Goal: Transaction & Acquisition: Purchase product/service

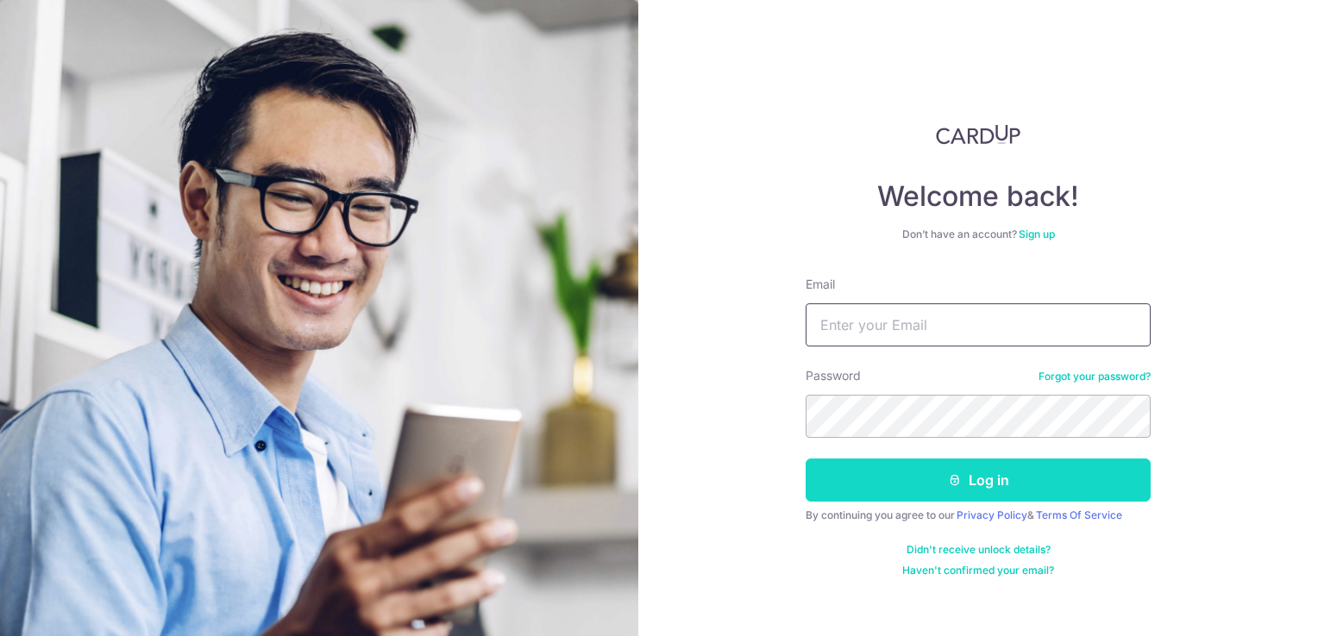
type input "[DOMAIN_NAME][EMAIL_ADDRESS][DOMAIN_NAME]"
click at [980, 474] on button "Log in" at bounding box center [977, 480] width 345 height 43
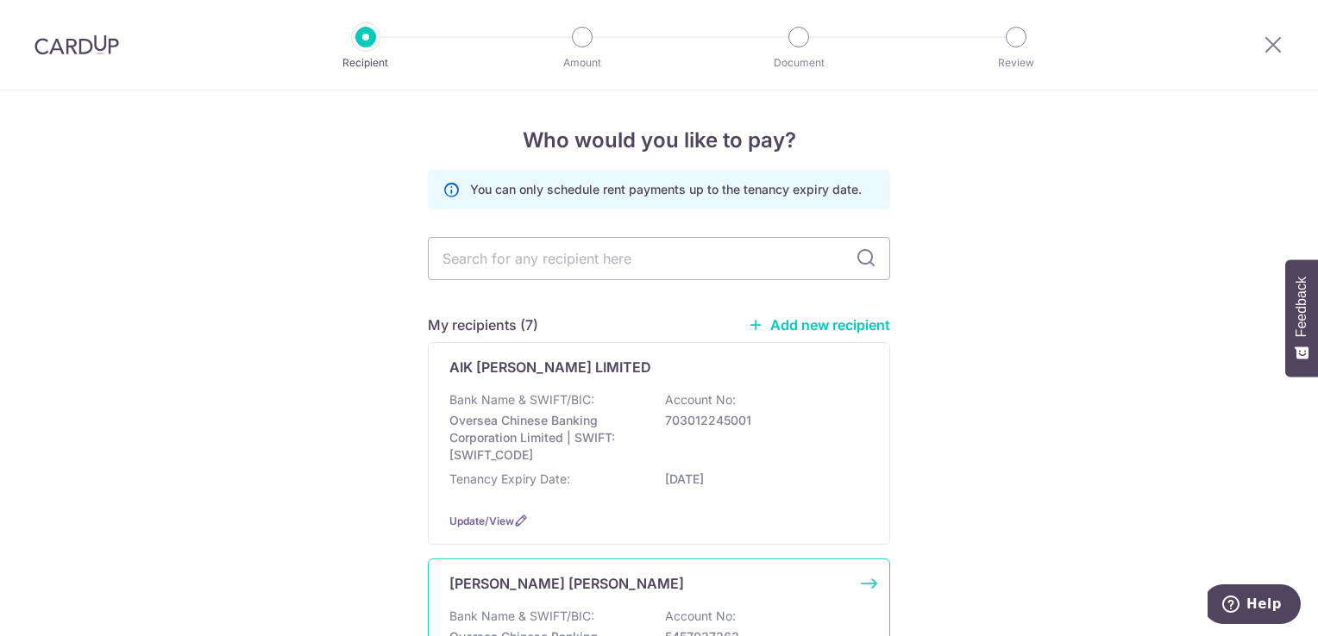
click at [518, 592] on p "GAW HWEE CHOON" at bounding box center [566, 583] width 235 height 21
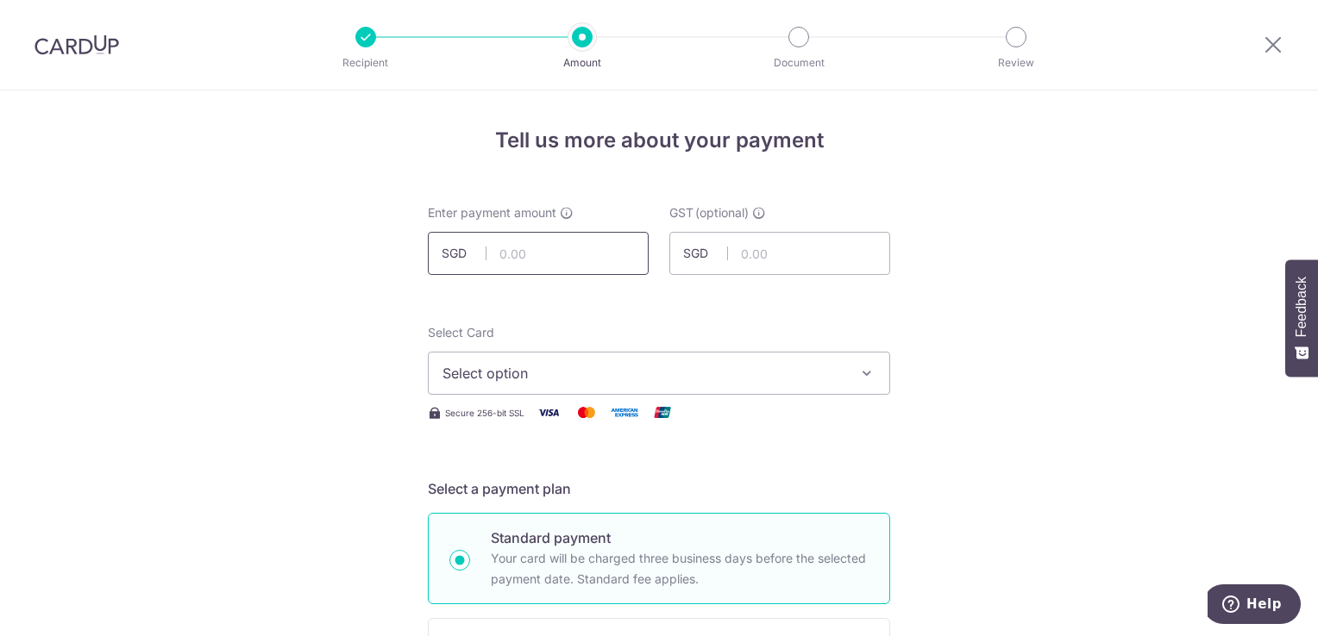
click at [606, 258] on input "text" at bounding box center [538, 253] width 221 height 43
type input "3,800.00"
click at [692, 380] on span "Select option" at bounding box center [643, 373] width 402 height 21
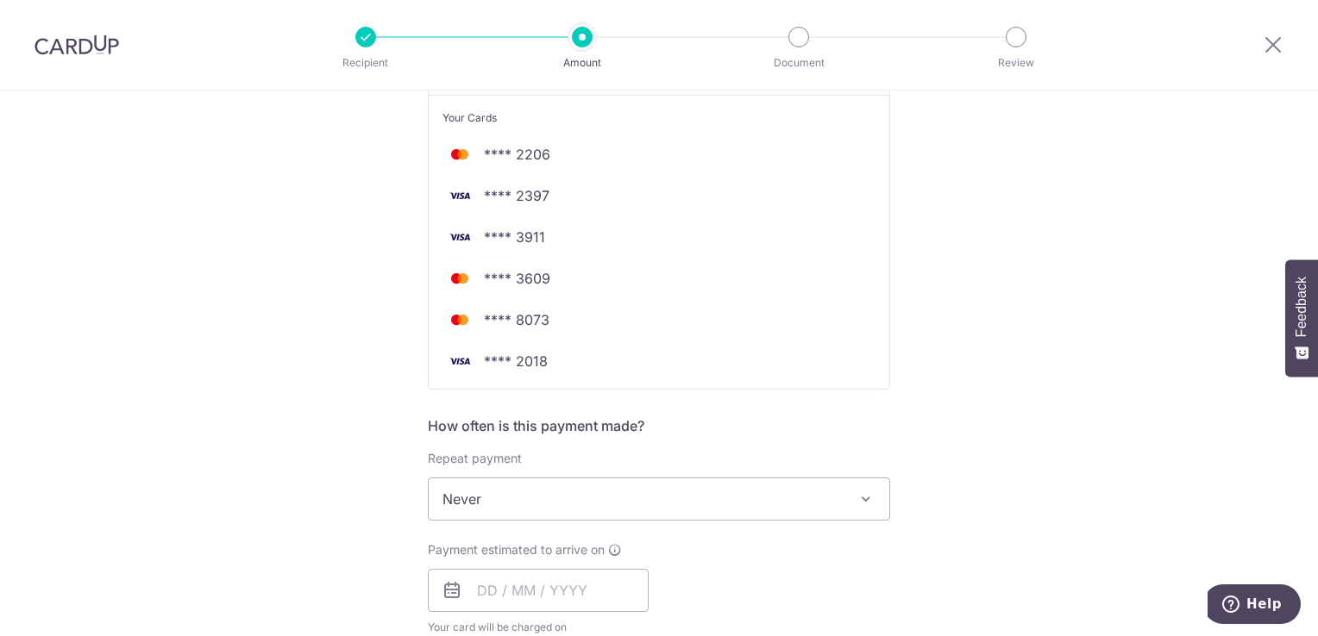
scroll to position [423, 0]
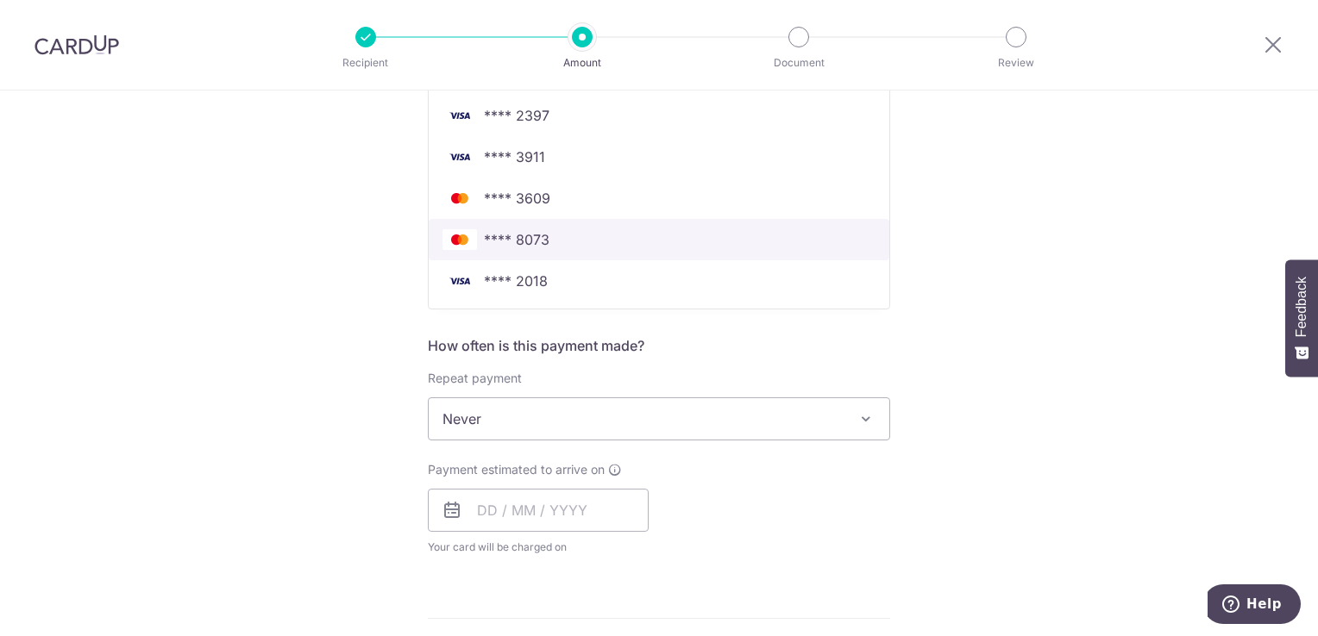
click at [717, 232] on span "**** 8073" at bounding box center [658, 239] width 433 height 21
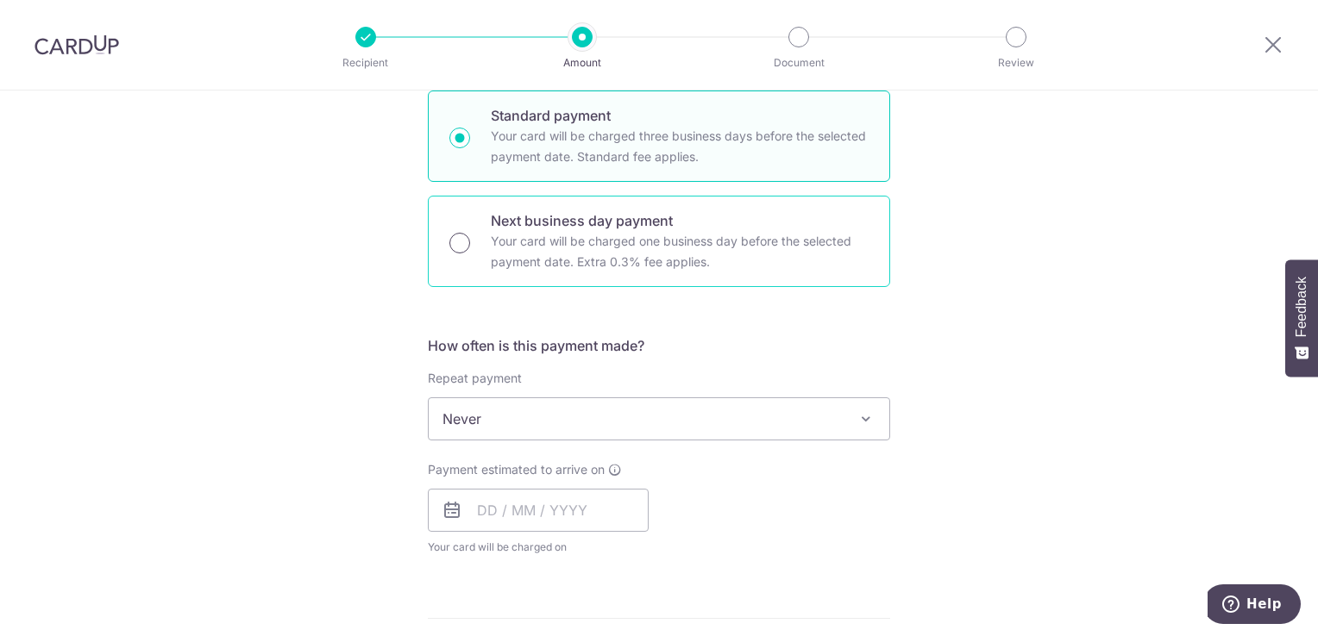
click at [453, 241] on input "Next business day payment Your card will be charged one business day before the…" at bounding box center [459, 243] width 21 height 21
radio input "true"
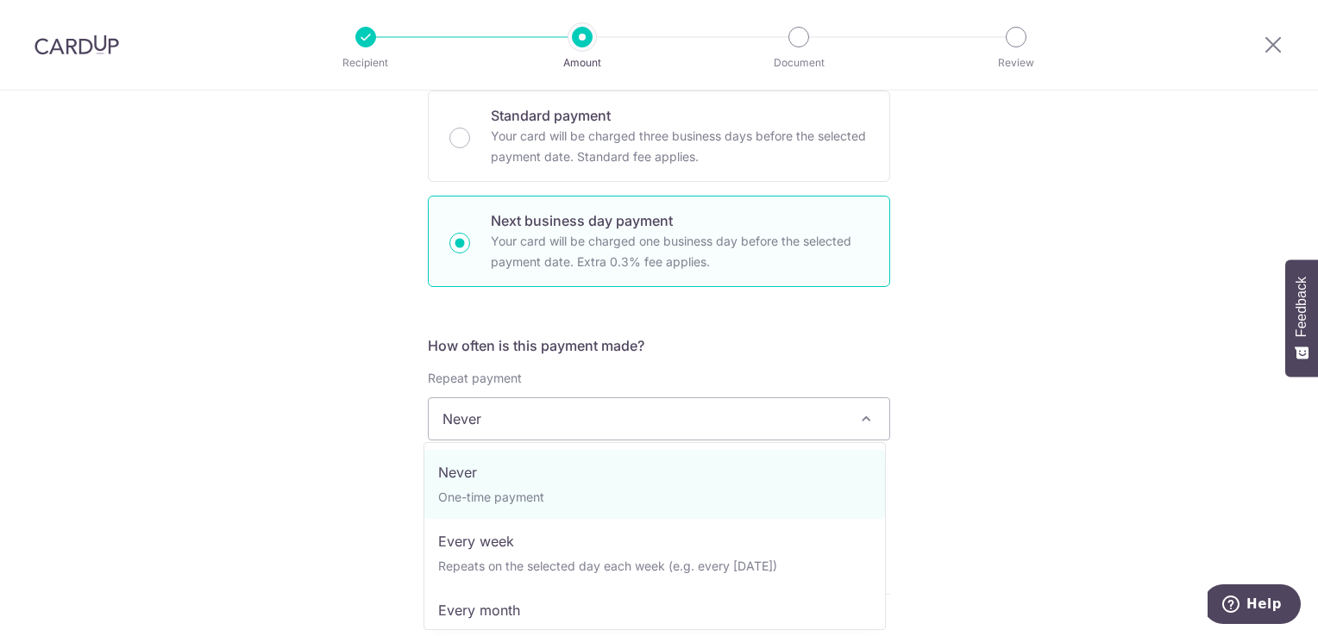
click at [475, 416] on span "Never" at bounding box center [659, 418] width 460 height 41
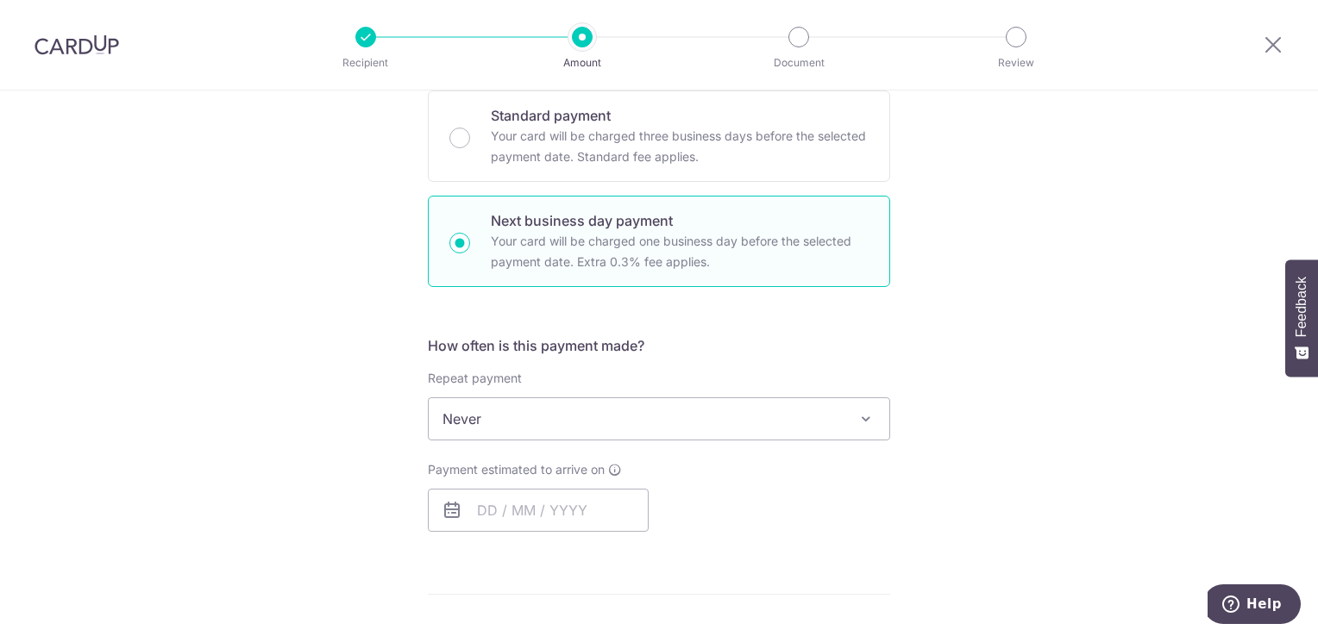
click at [682, 426] on span "Never" at bounding box center [659, 418] width 460 height 41
click at [467, 505] on input "text" at bounding box center [538, 510] width 221 height 43
click at [599, 625] on link "4" at bounding box center [601, 633] width 28 height 28
type input "04/09/2025"
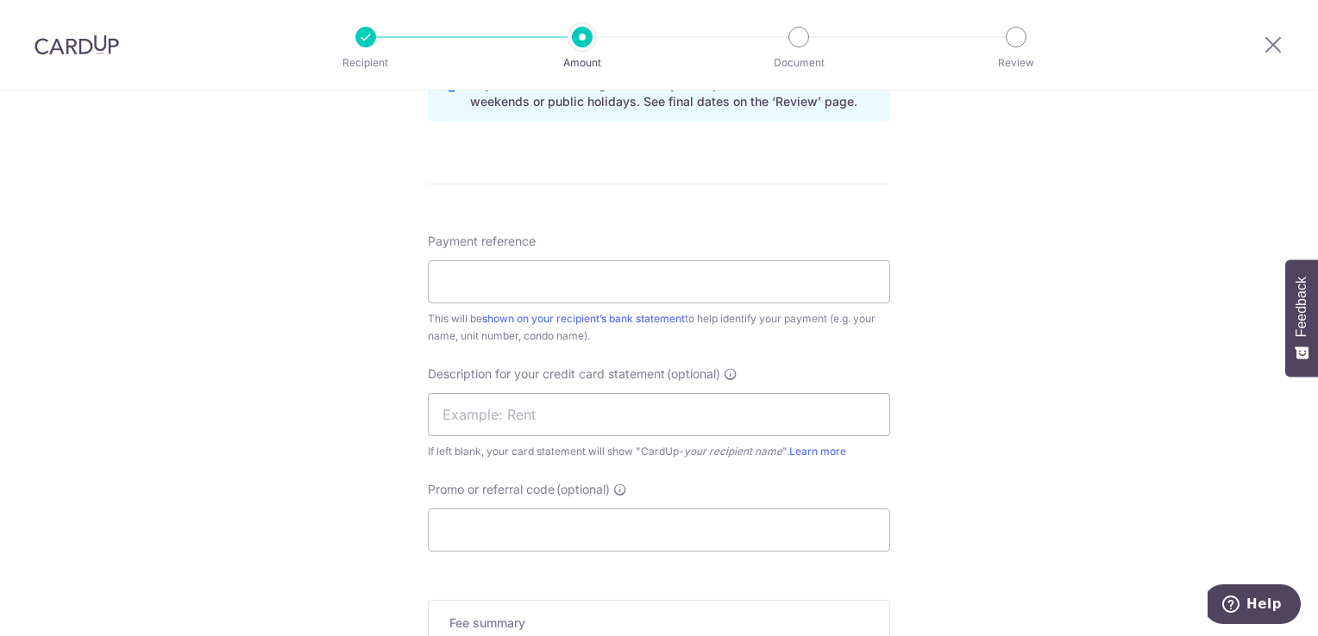
scroll to position [932, 0]
click at [776, 287] on input "Payment reference" at bounding box center [659, 277] width 462 height 43
type input "BURLINGTON1807RENT"
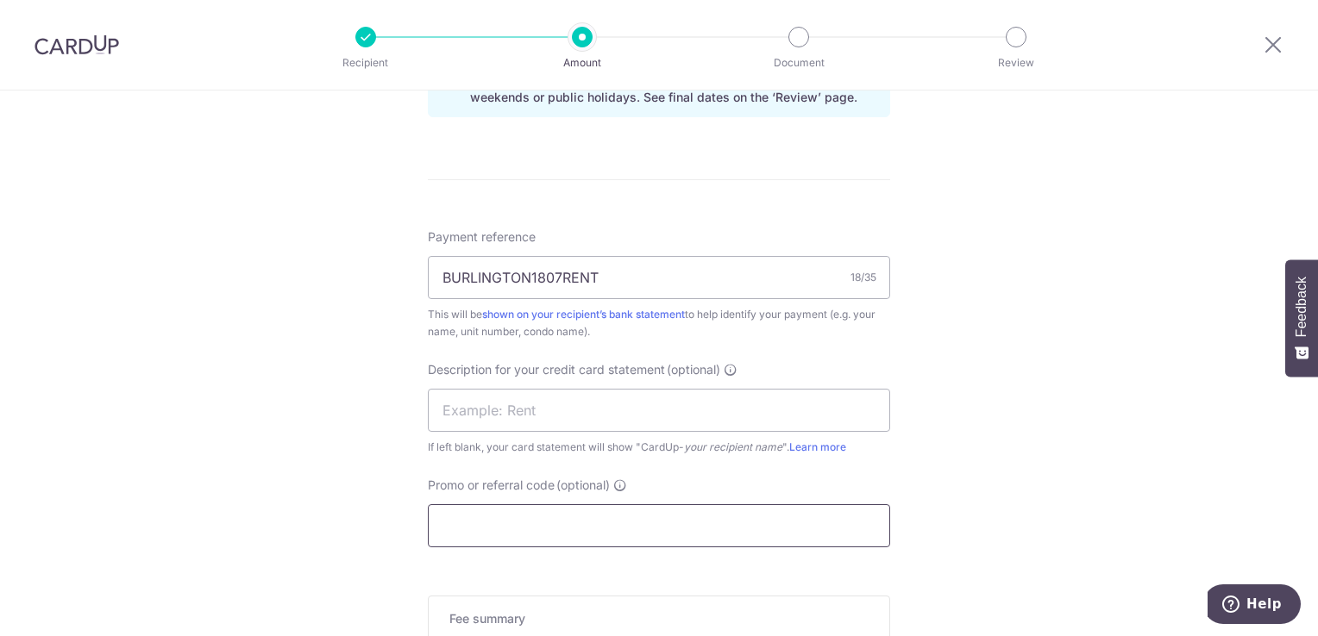
click at [573, 511] on input "Promo or referral code (optional)" at bounding box center [659, 525] width 462 height 43
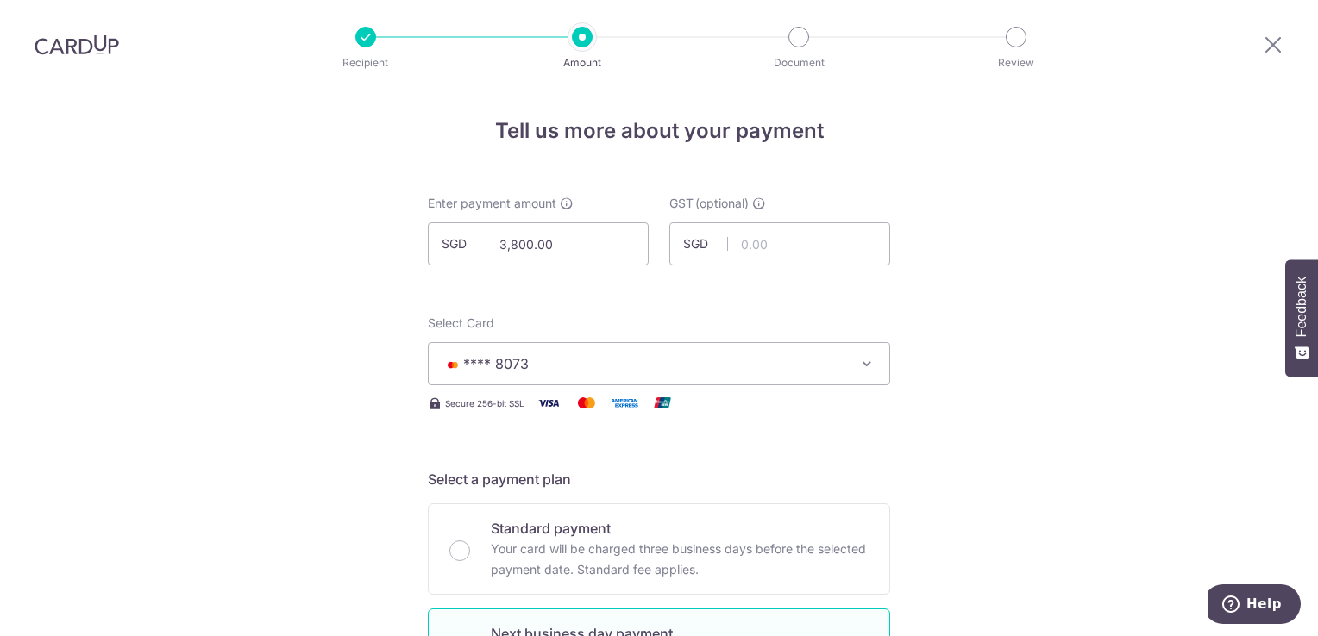
scroll to position [0, 0]
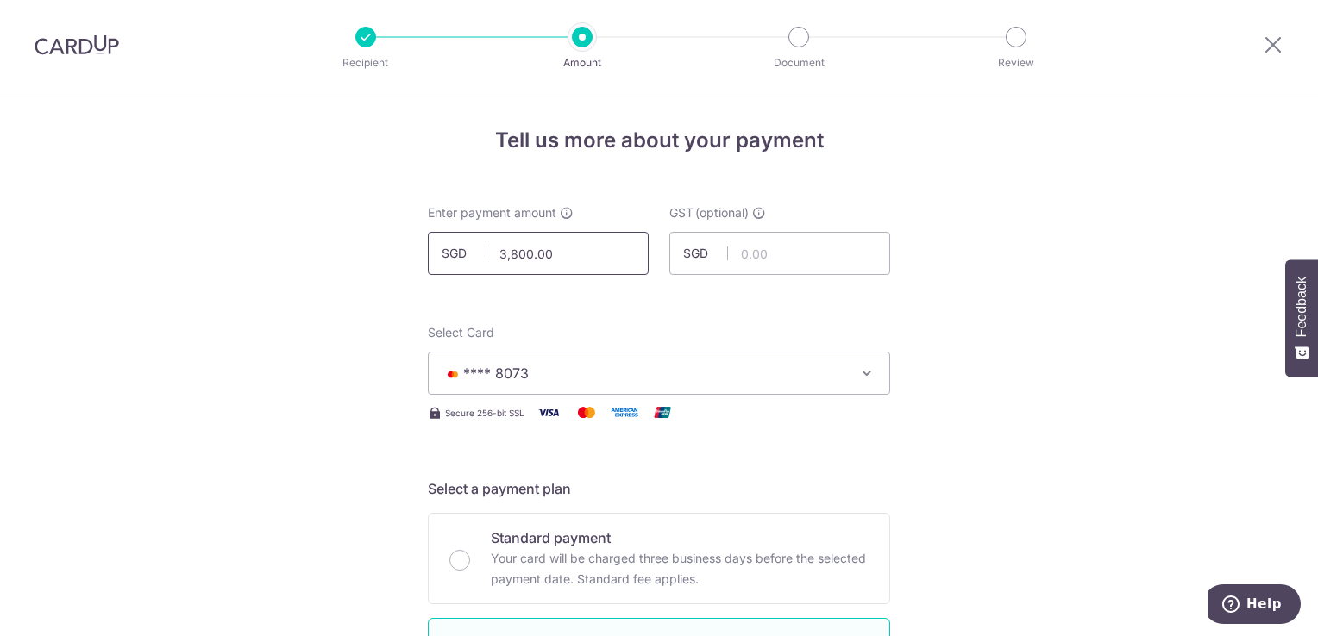
type input "saverent179"
click at [525, 254] on input "3,800.00" at bounding box center [538, 253] width 221 height 43
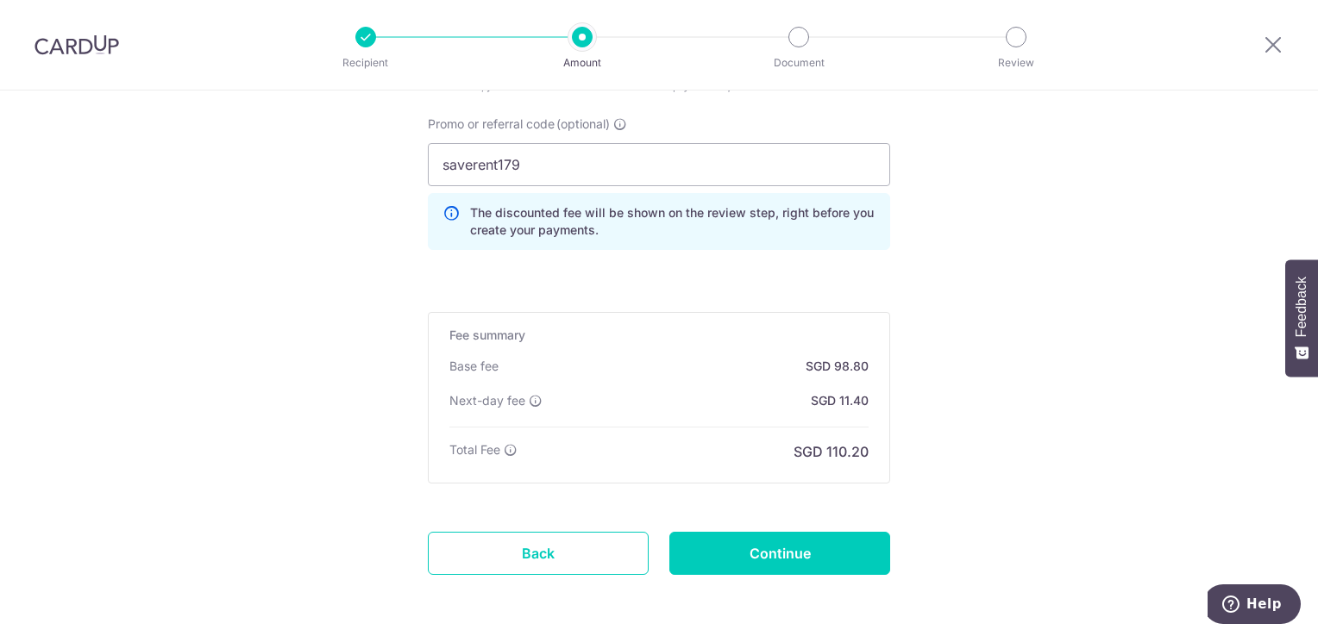
scroll to position [1358, 0]
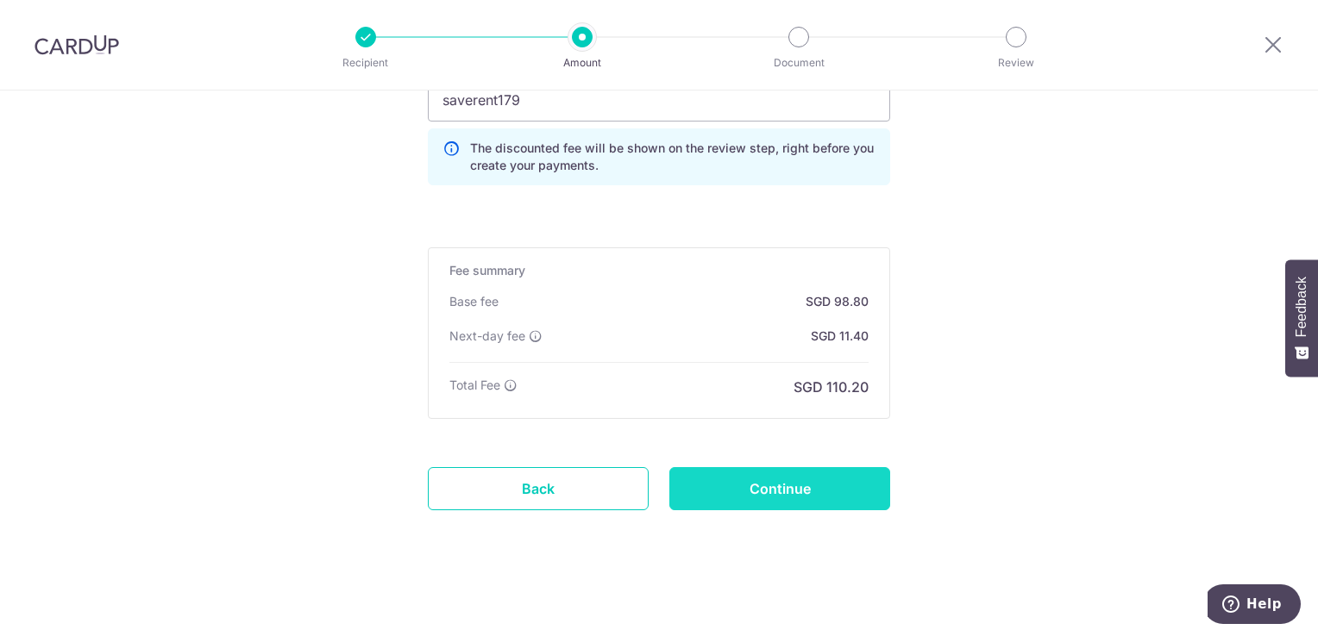
type input "3,850.00"
click at [837, 482] on input "Continue" at bounding box center [779, 488] width 221 height 43
type input "Create Schedule"
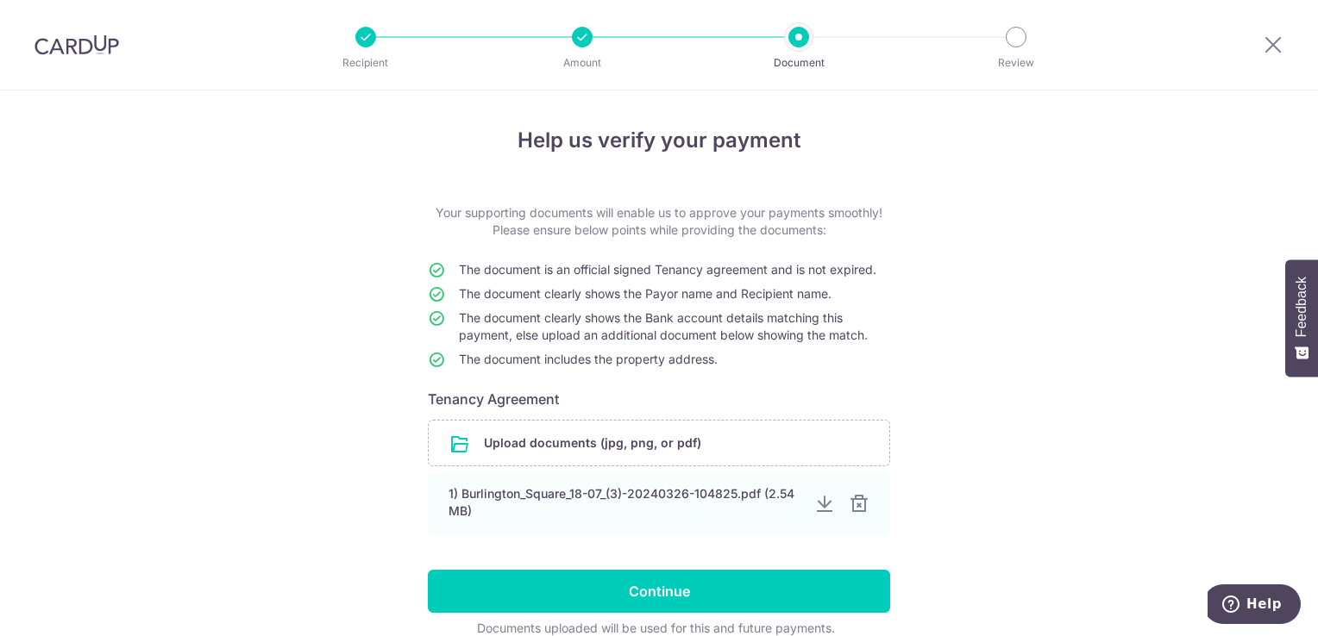
scroll to position [80, 0]
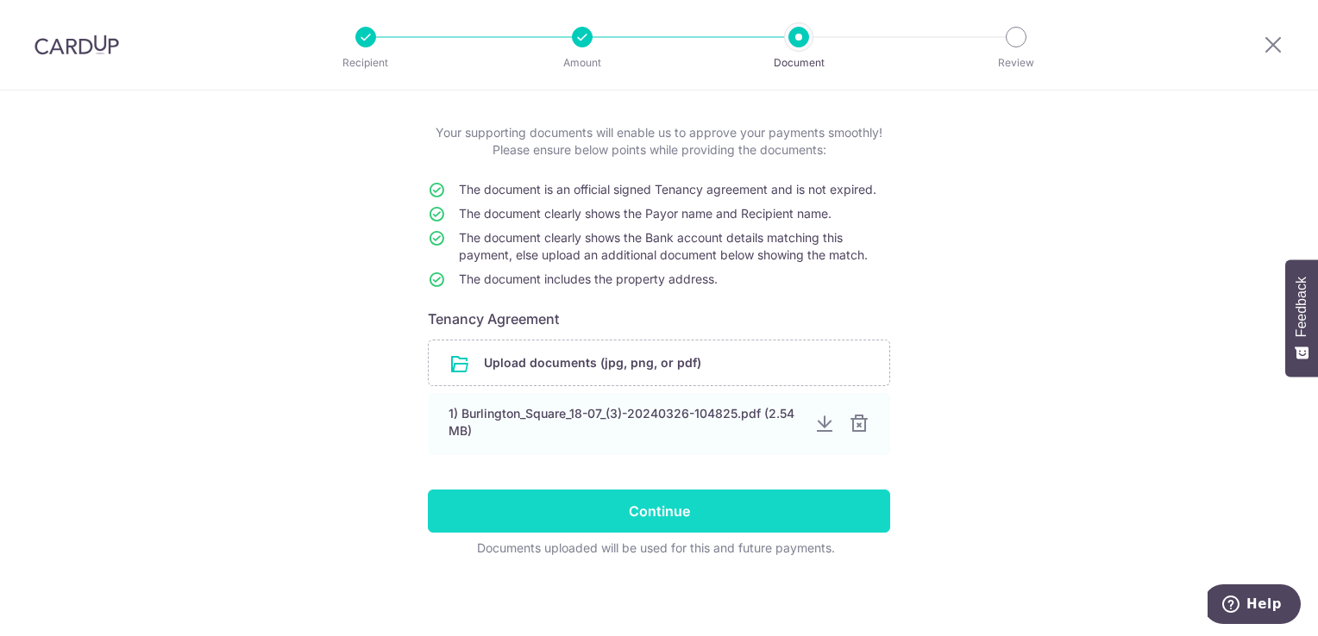
click at [802, 516] on input "Continue" at bounding box center [659, 511] width 462 height 43
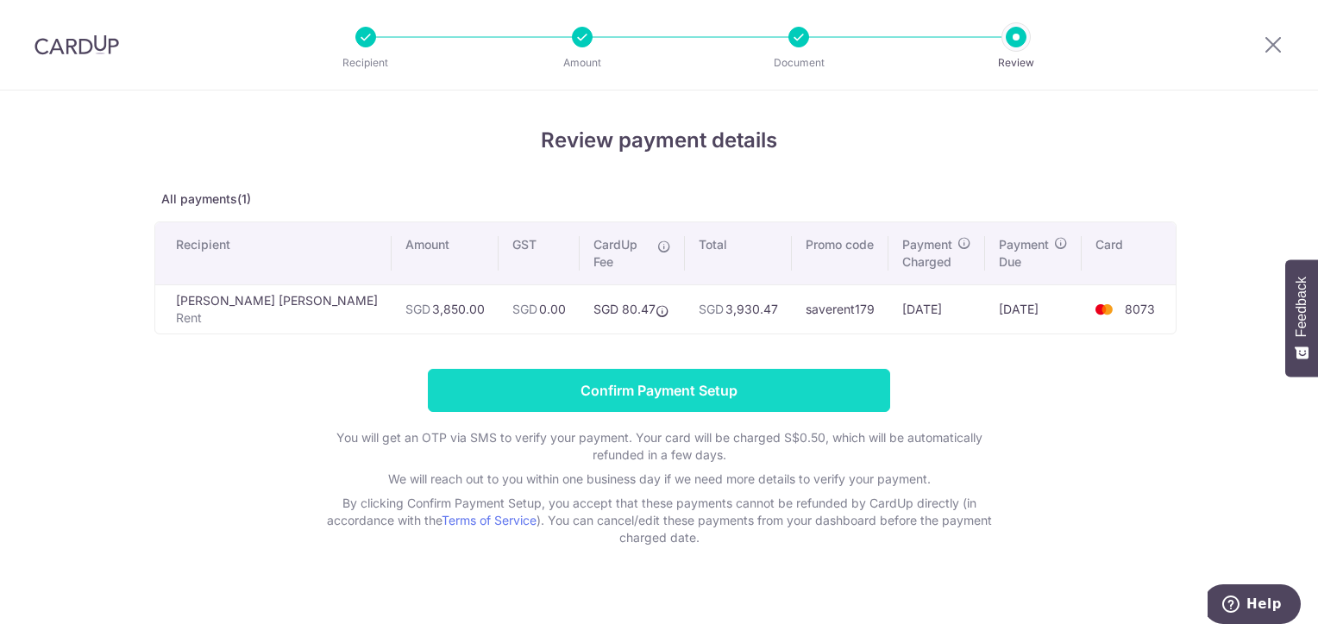
click at [653, 391] on input "Confirm Payment Setup" at bounding box center [659, 390] width 462 height 43
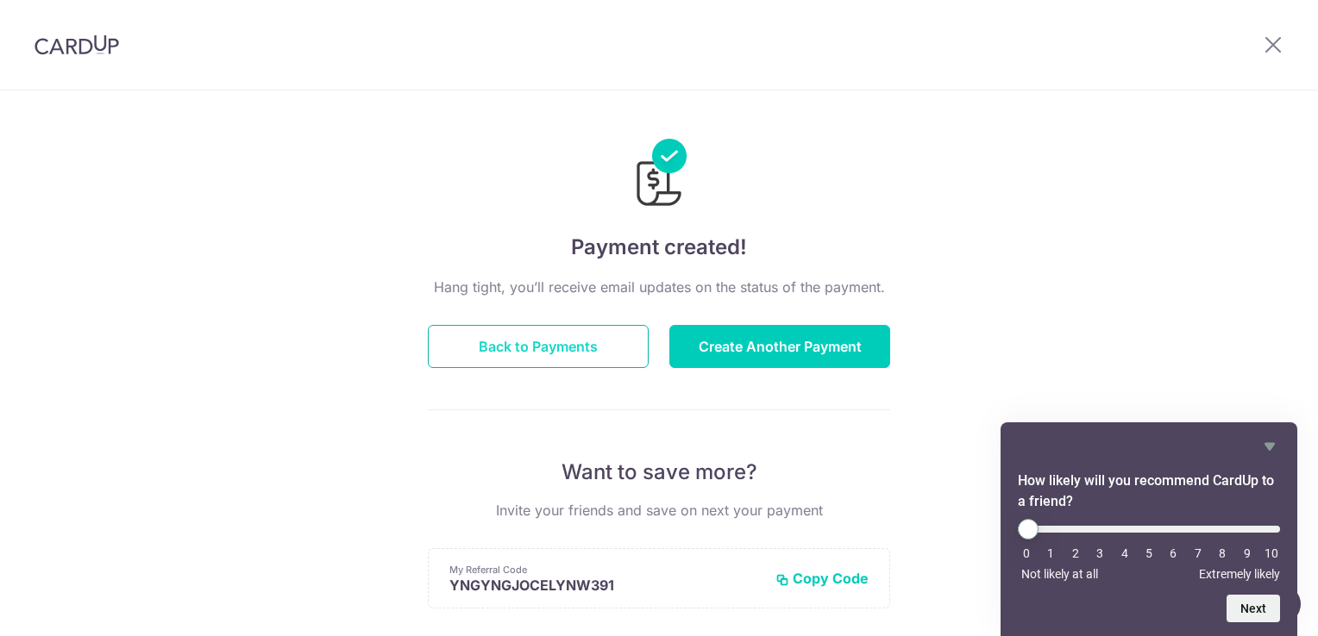
click at [607, 356] on button "Back to Payments" at bounding box center [538, 346] width 221 height 43
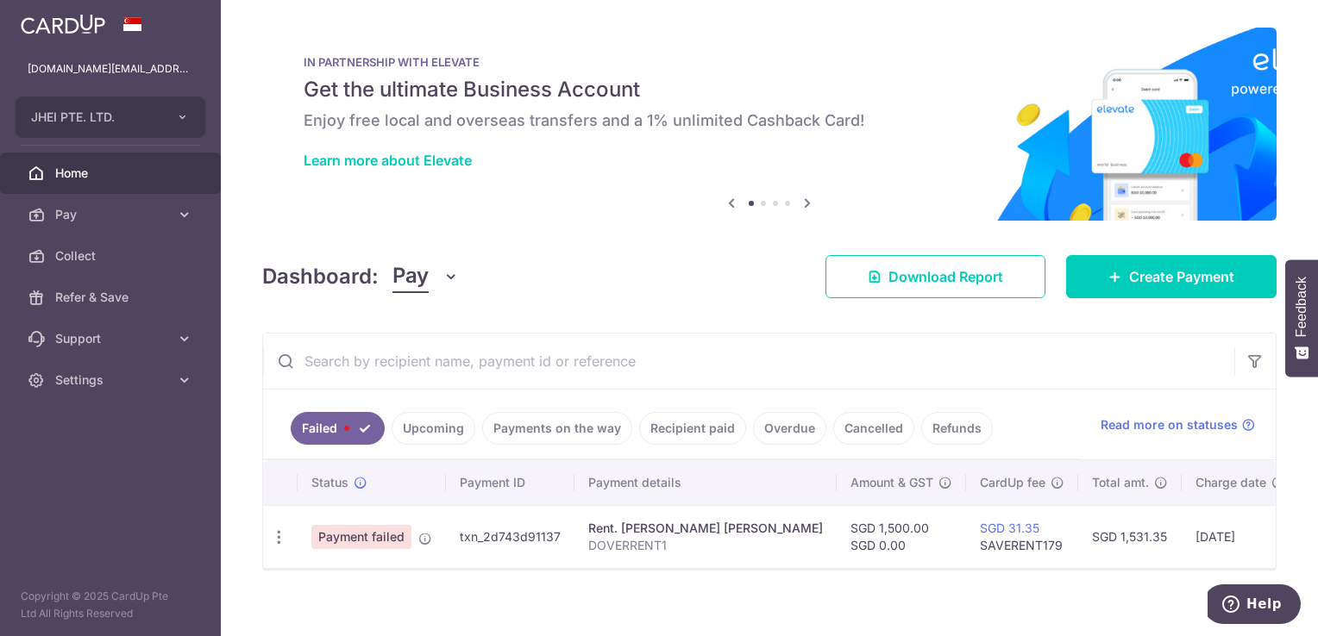
click at [428, 431] on link "Upcoming" at bounding box center [433, 428] width 84 height 33
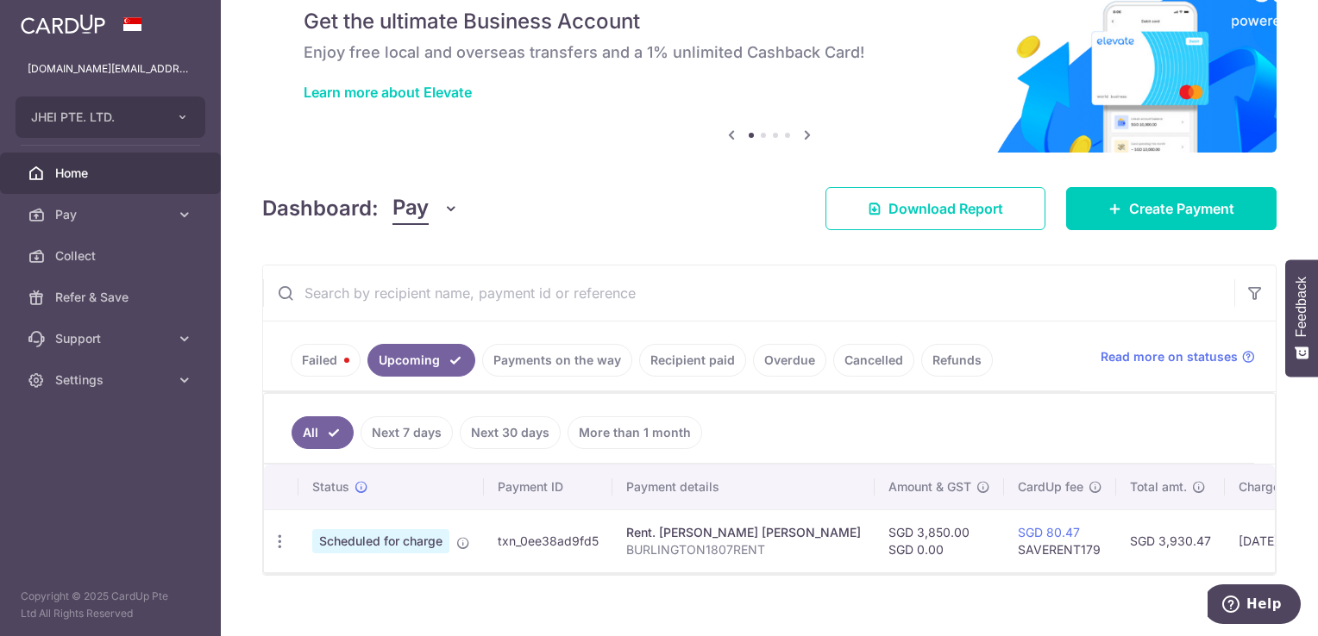
scroll to position [94, 0]
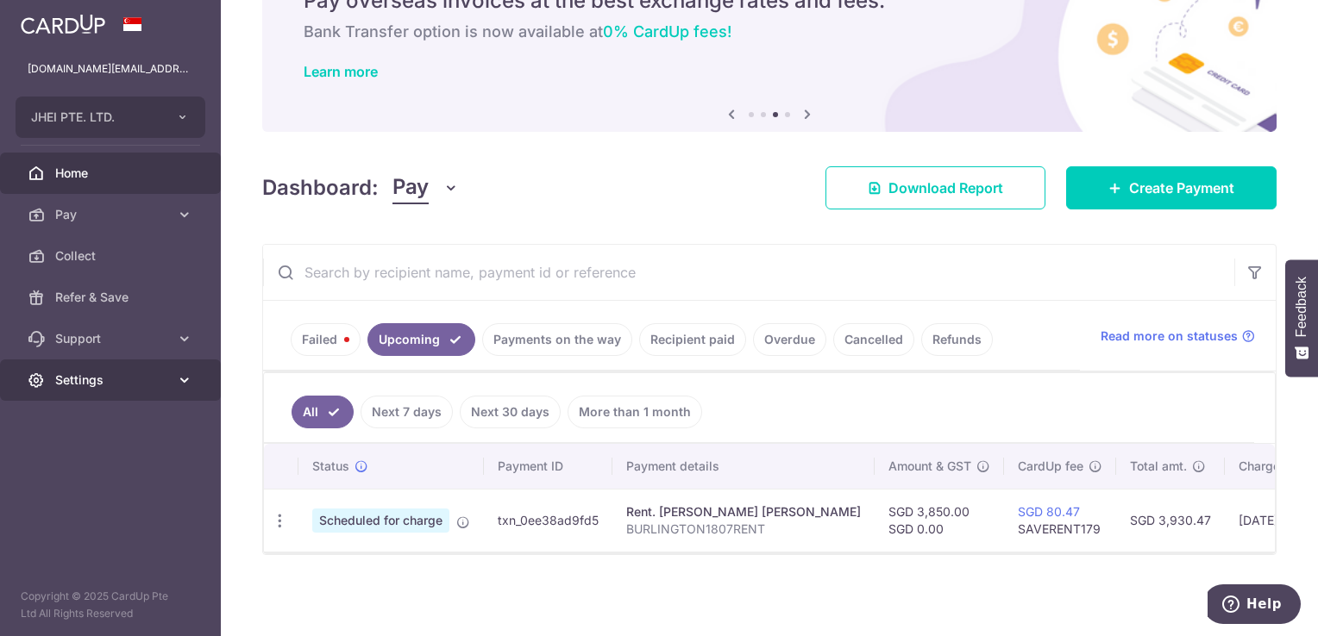
drag, startPoint x: 103, startPoint y: 417, endPoint x: 124, endPoint y: 383, distance: 39.9
click at [103, 417] on aside "jhei.pte.ltd@gmail.com JHEI PTE. LTD. Add new company JHEI PTE. LTD. Home Pay P…" at bounding box center [110, 318] width 221 height 636
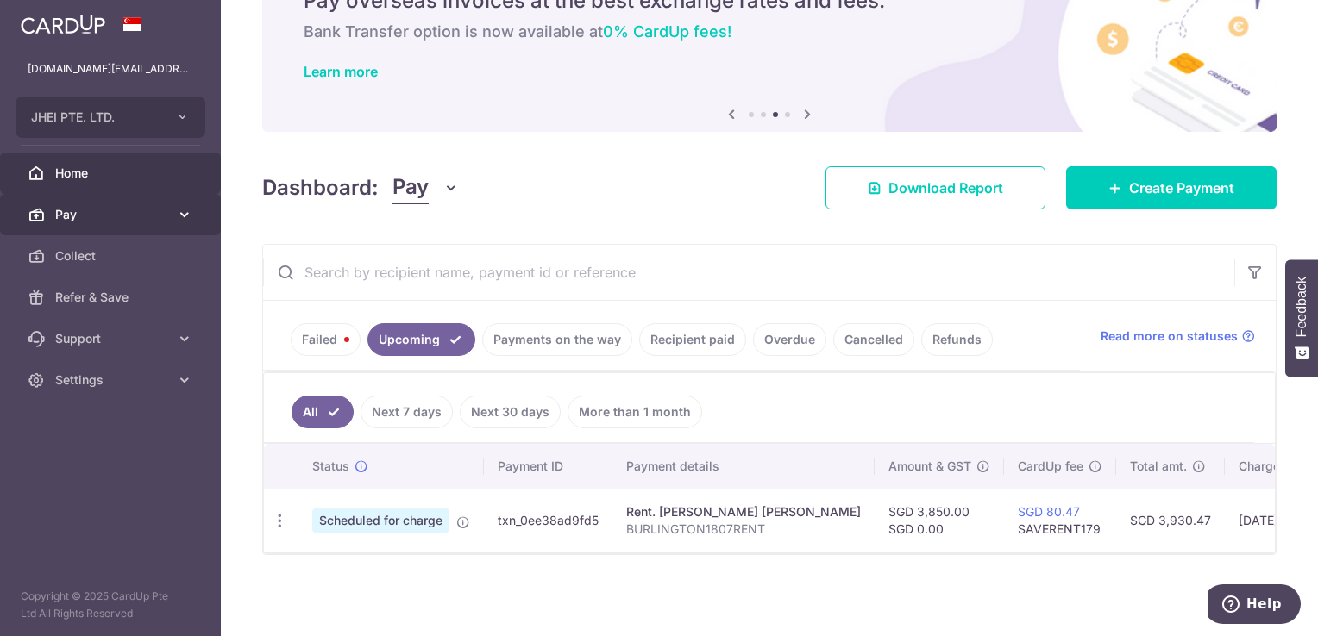
click at [181, 214] on icon at bounding box center [184, 214] width 17 height 17
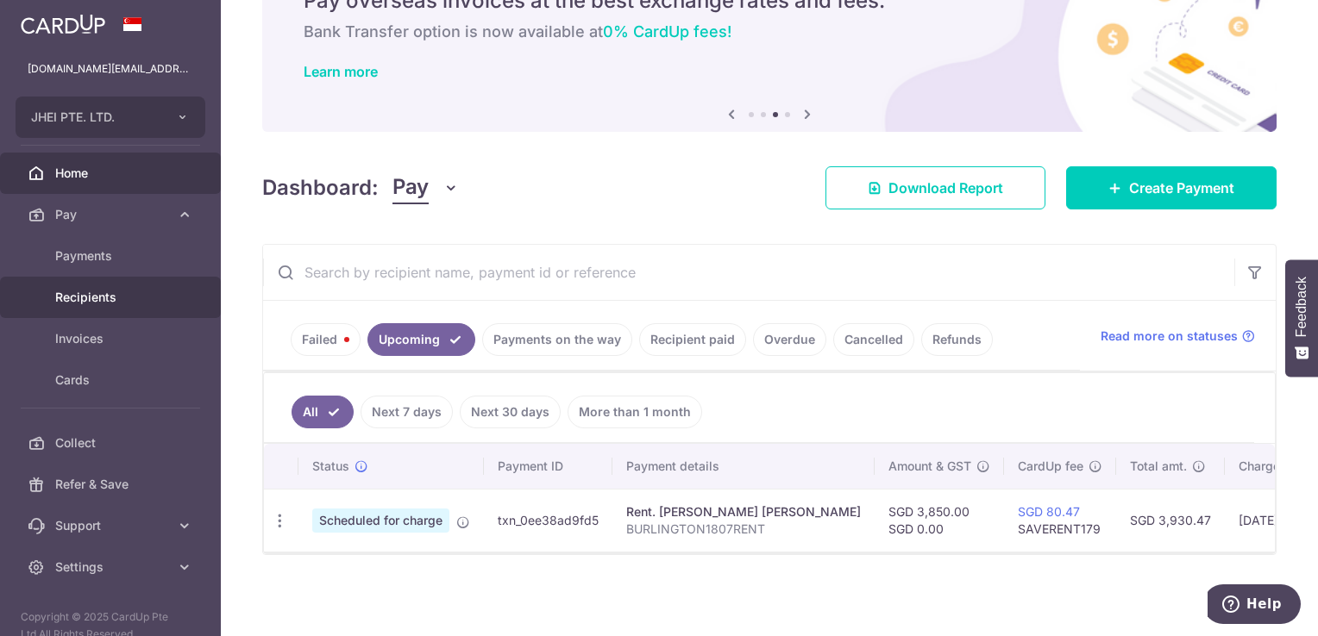
click at [124, 294] on span "Recipients" at bounding box center [112, 297] width 114 height 17
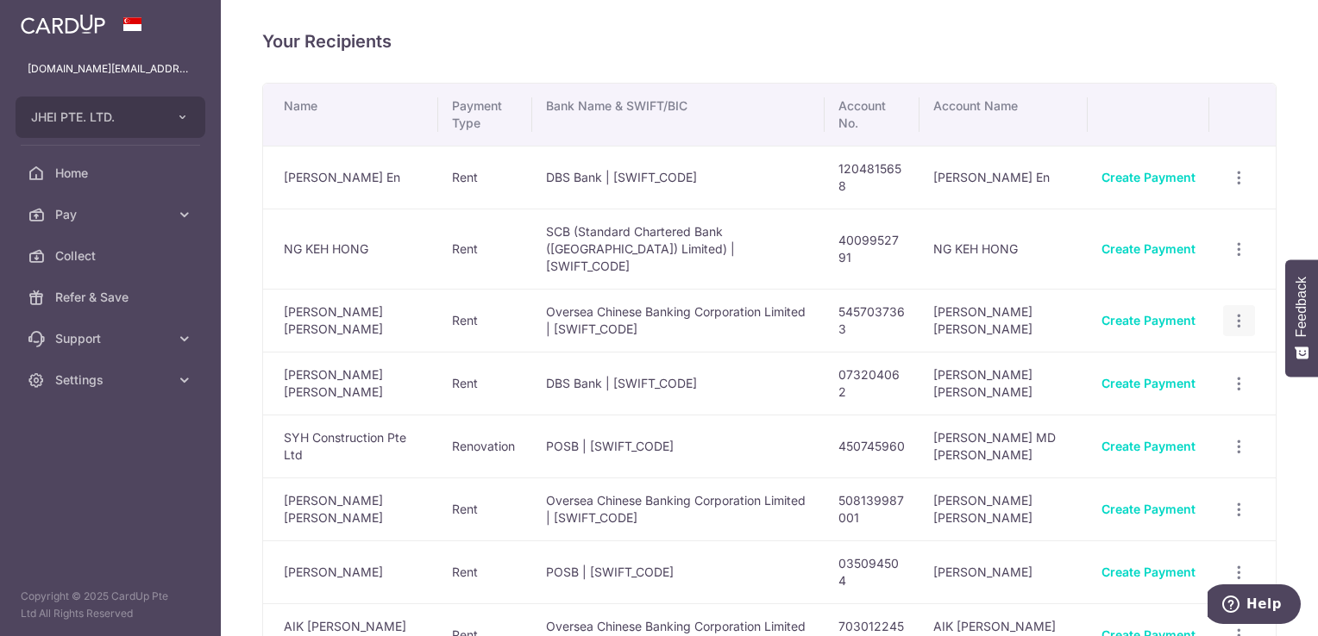
click at [1233, 187] on icon "button" at bounding box center [1239, 178] width 18 height 18
click at [1175, 358] on span "View/Edit" at bounding box center [1181, 368] width 117 height 21
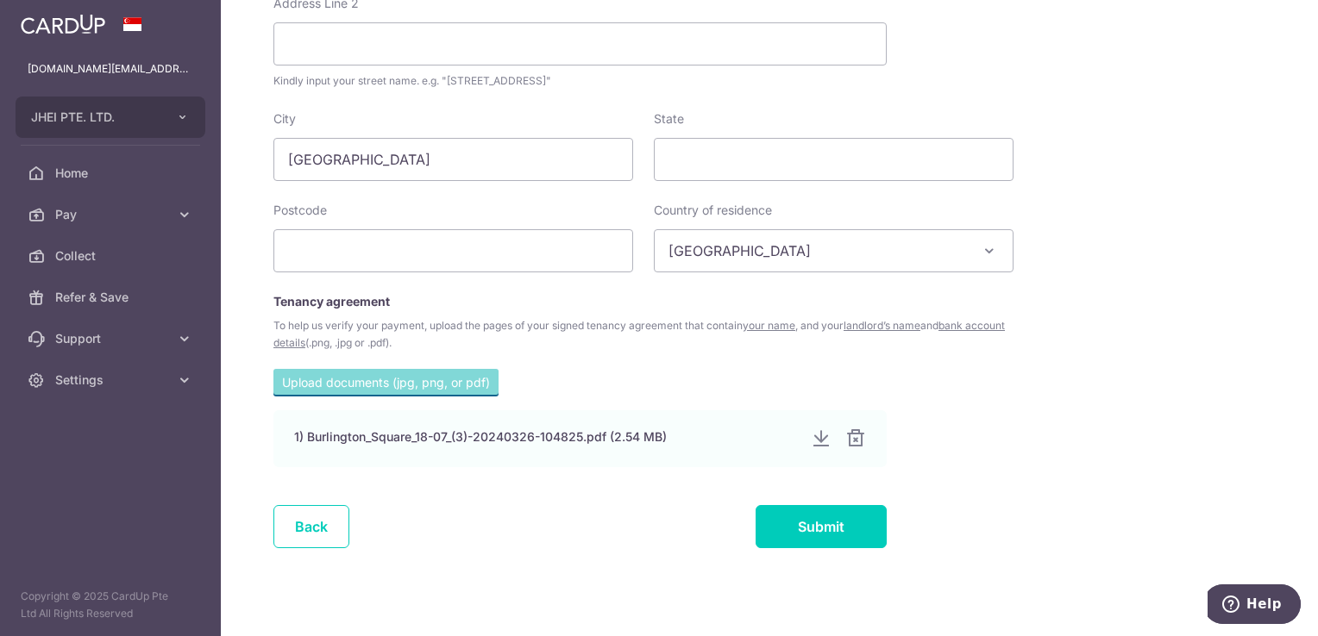
scroll to position [860, 0]
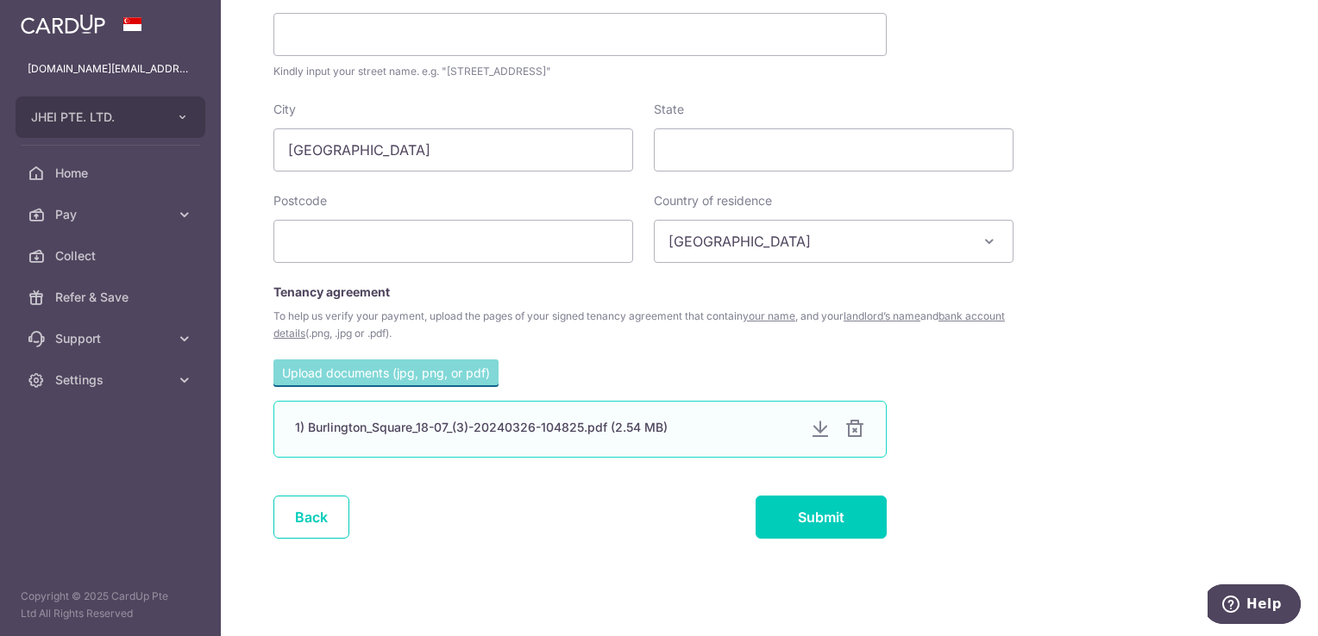
click at [804, 429] on div "1) Burlington_Square_18-07_(3)-20240326-104825.pdf (2.54 MB)" at bounding box center [579, 429] width 613 height 57
click at [822, 435] on div at bounding box center [820, 429] width 21 height 21
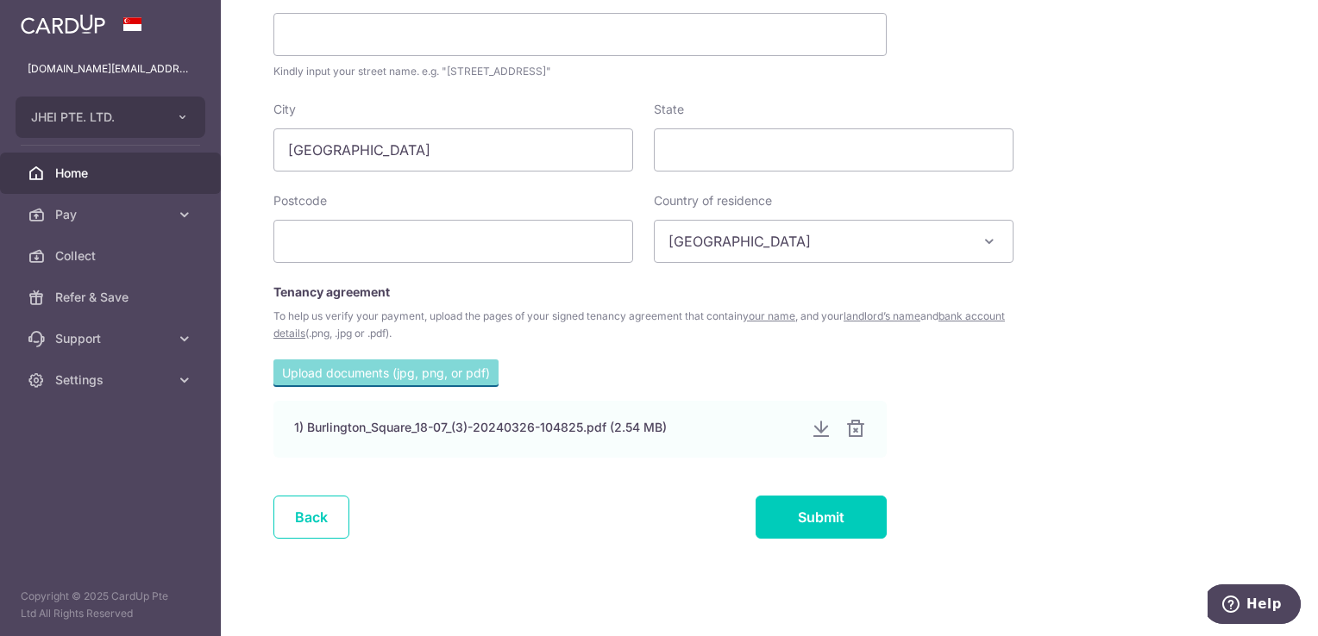
click at [90, 166] on span "Home" at bounding box center [112, 173] width 114 height 17
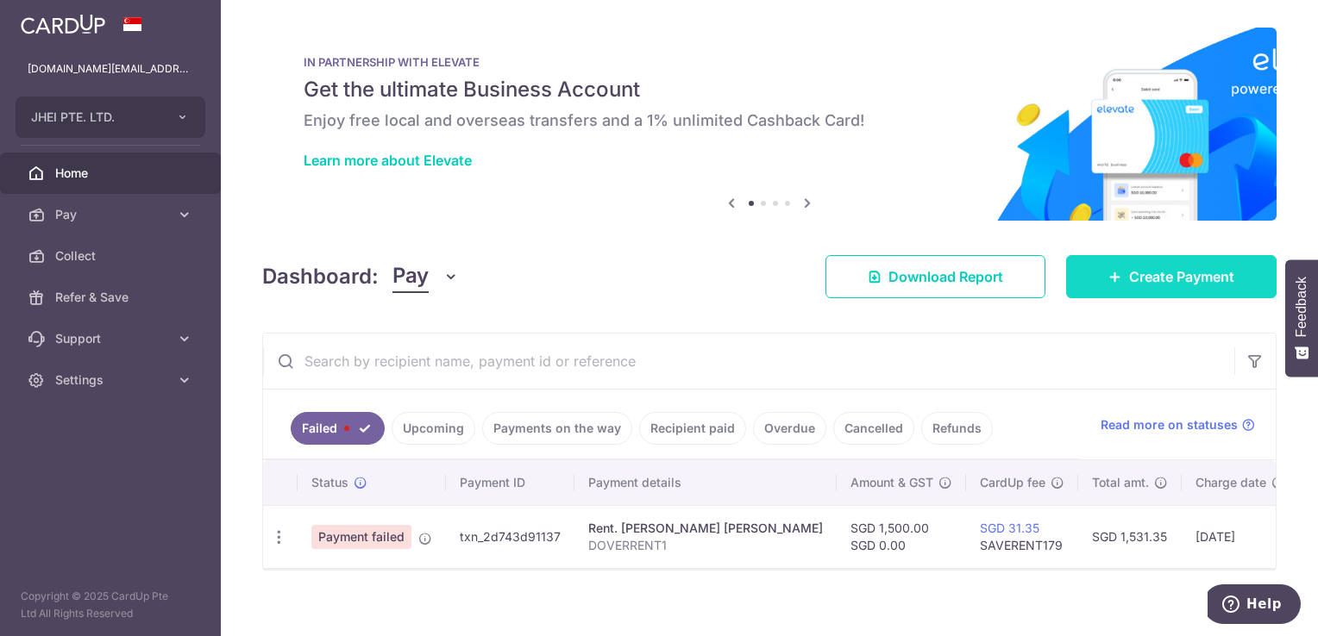
click at [1138, 269] on span "Create Payment" at bounding box center [1181, 276] width 105 height 21
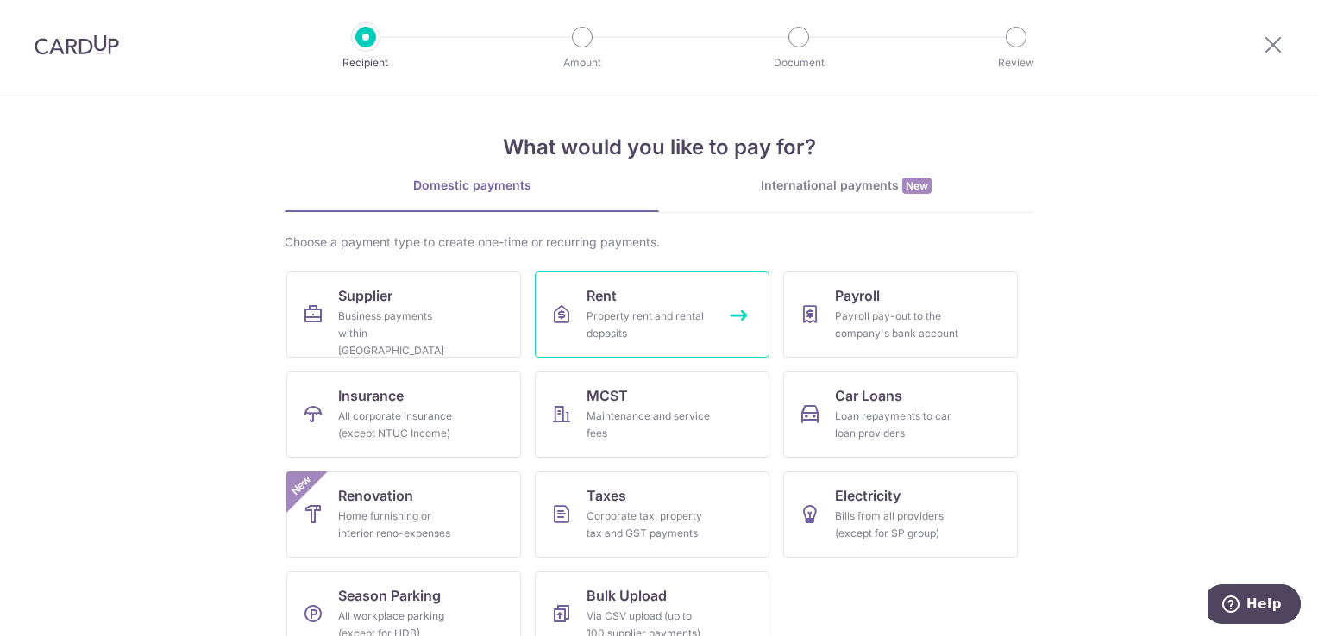
click at [625, 304] on link "Rent Property rent and rental deposits" at bounding box center [652, 315] width 235 height 86
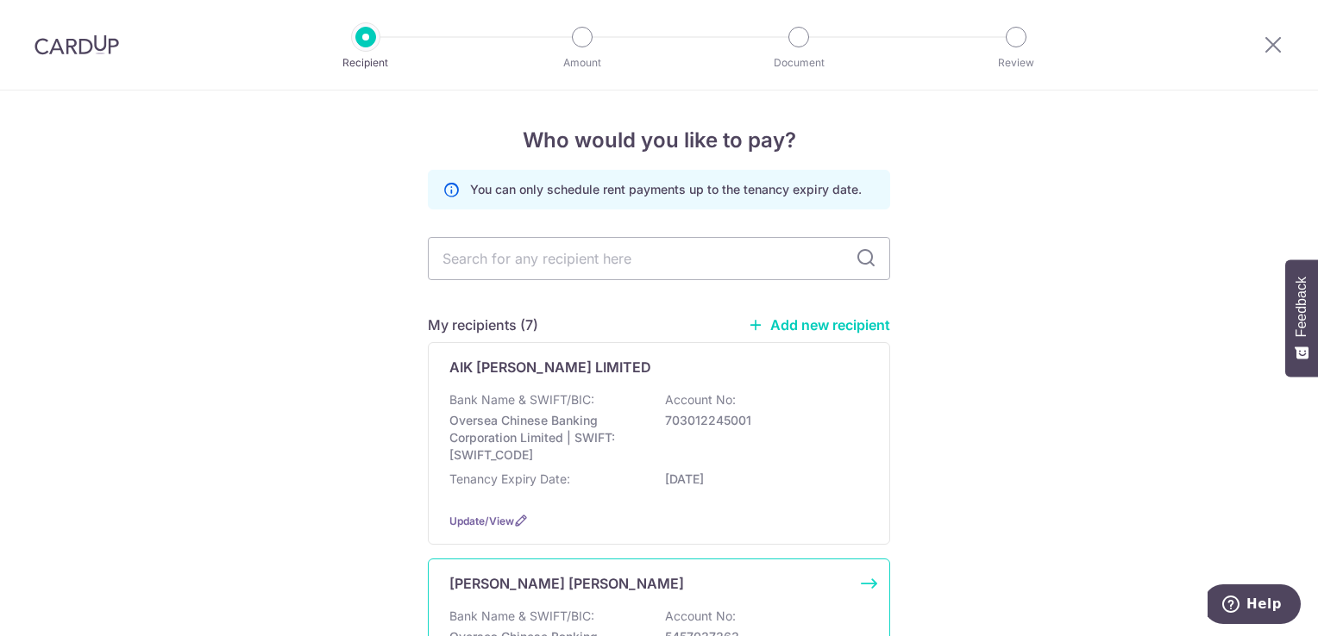
click at [478, 583] on p "[PERSON_NAME] [PERSON_NAME]" at bounding box center [566, 583] width 235 height 21
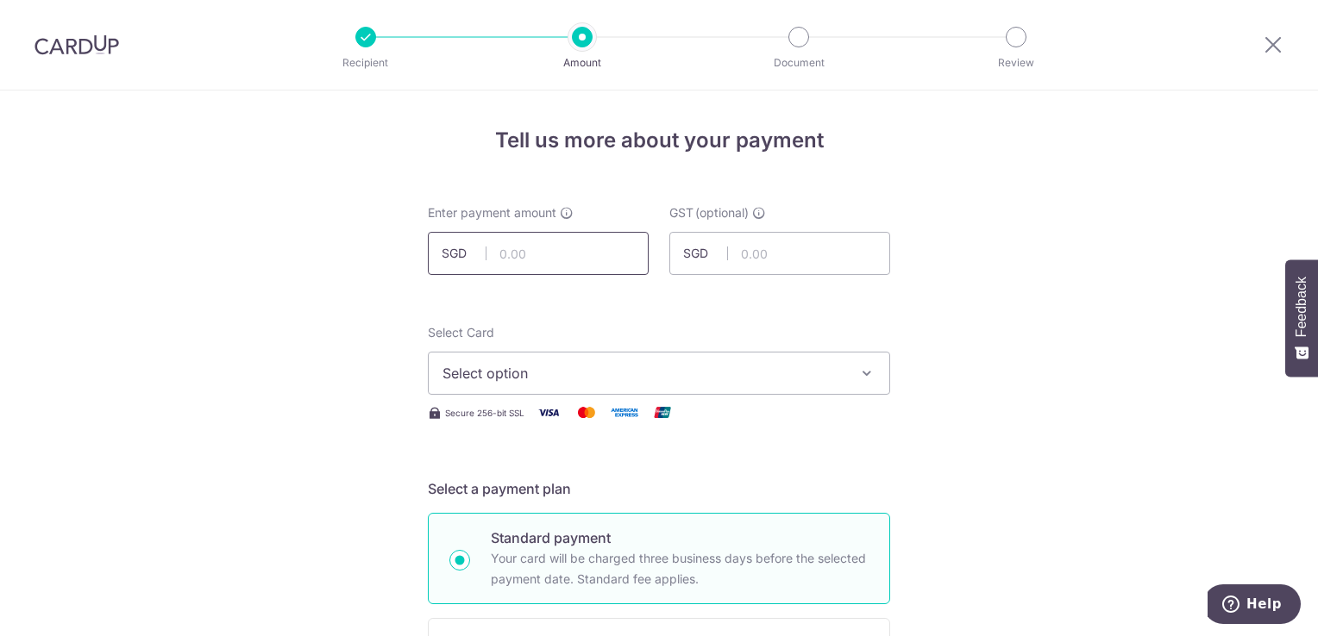
click at [553, 263] on input "text" at bounding box center [538, 253] width 221 height 43
type input "1,150.00"
click at [652, 375] on span "Select option" at bounding box center [643, 373] width 402 height 21
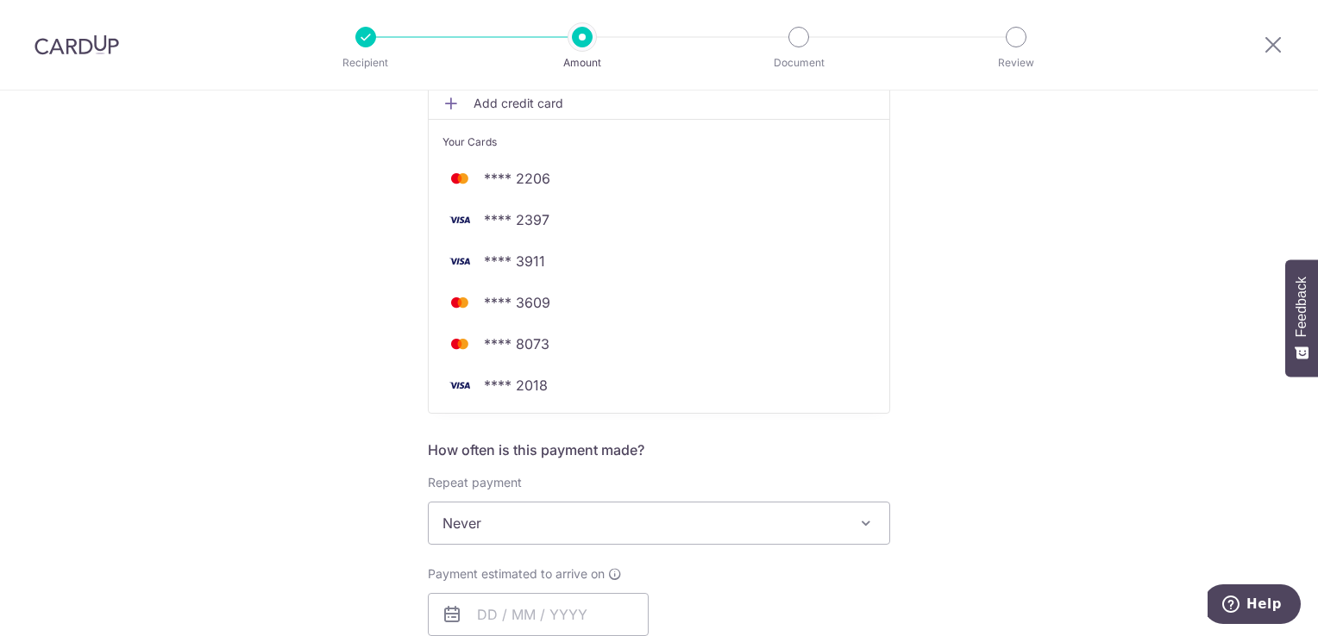
scroll to position [373, 0]
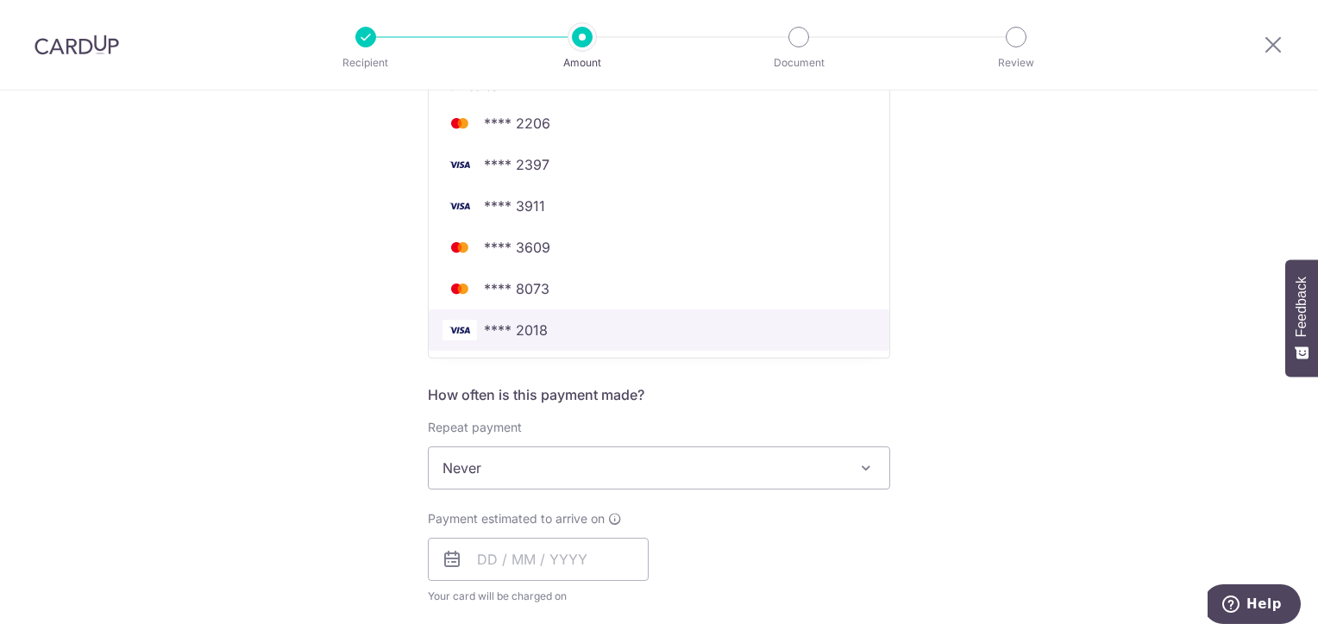
click at [720, 333] on span "**** 2018" at bounding box center [658, 330] width 433 height 21
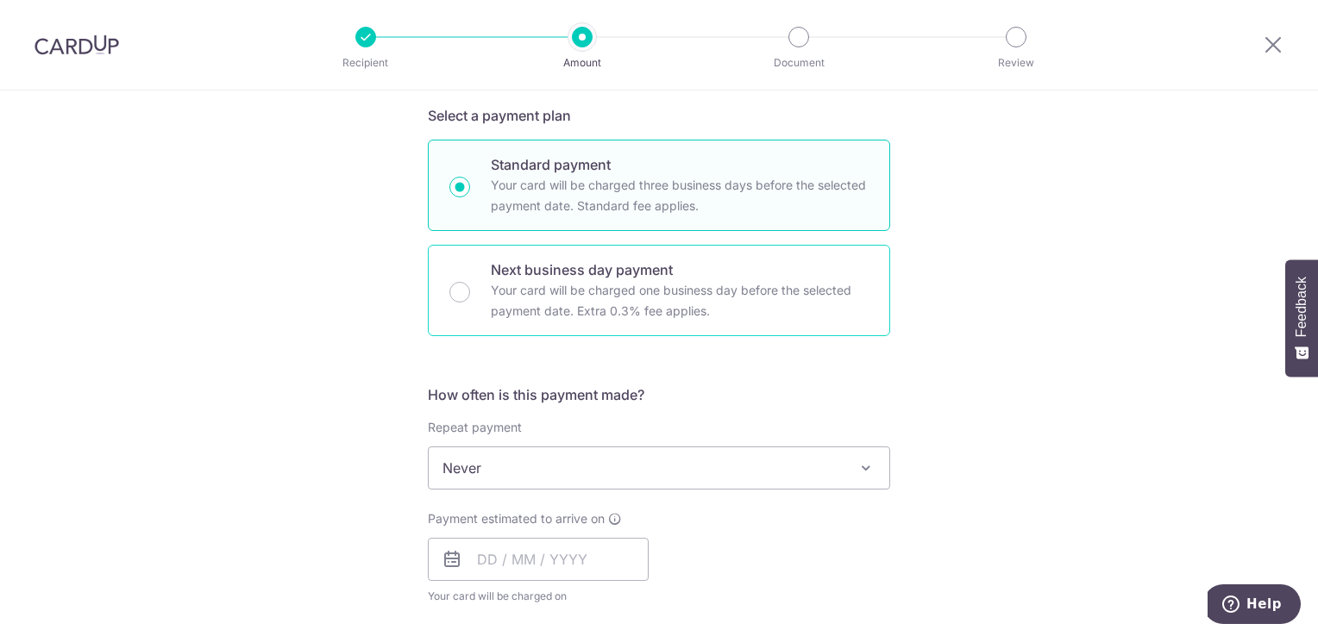
click at [471, 298] on div "Next business day payment Your card will be charged one business day before the…" at bounding box center [659, 290] width 462 height 91
radio input "false"
radio input "true"
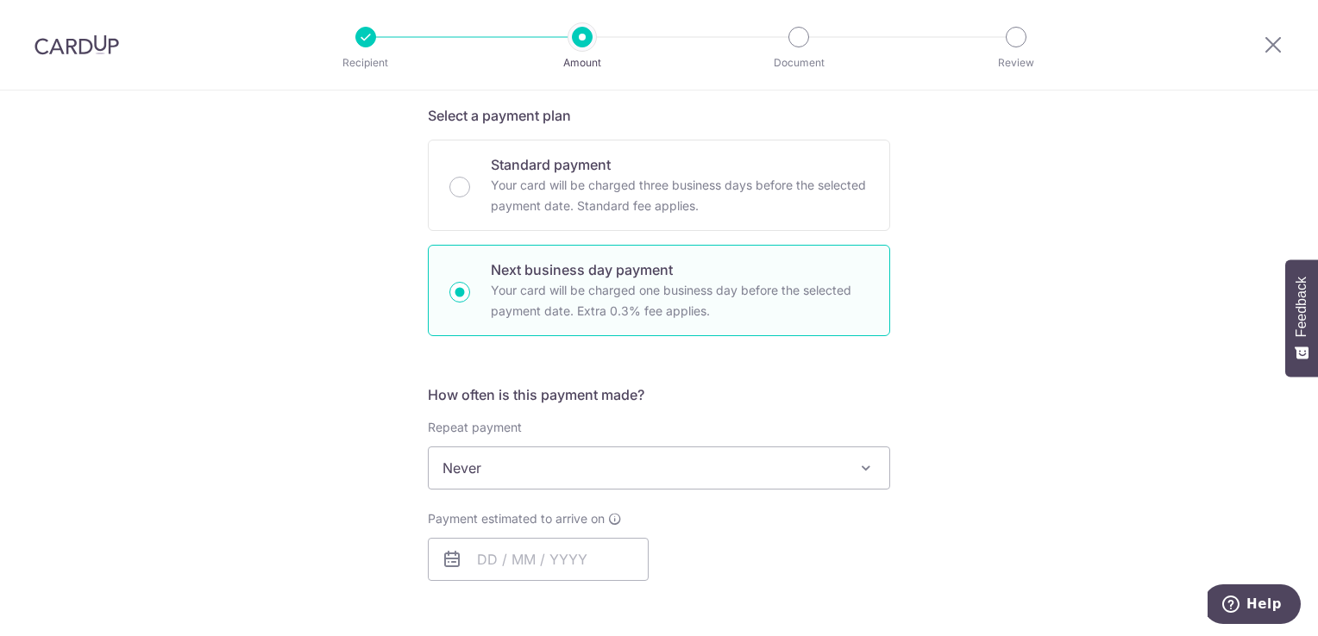
click at [483, 473] on span "Never" at bounding box center [659, 468] width 460 height 41
click at [1031, 373] on div "Tell us more about your payment Enter payment amount SGD 1,150.00 1150.00 GST (…" at bounding box center [659, 542] width 1318 height 1651
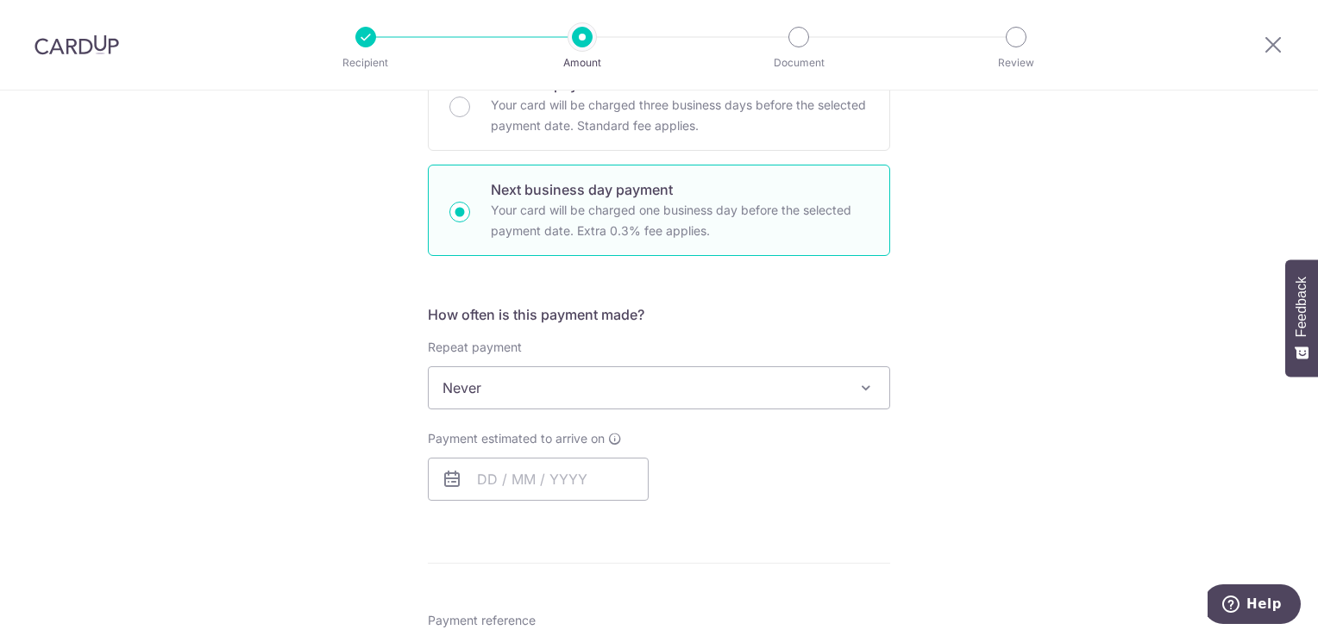
scroll to position [448, 0]
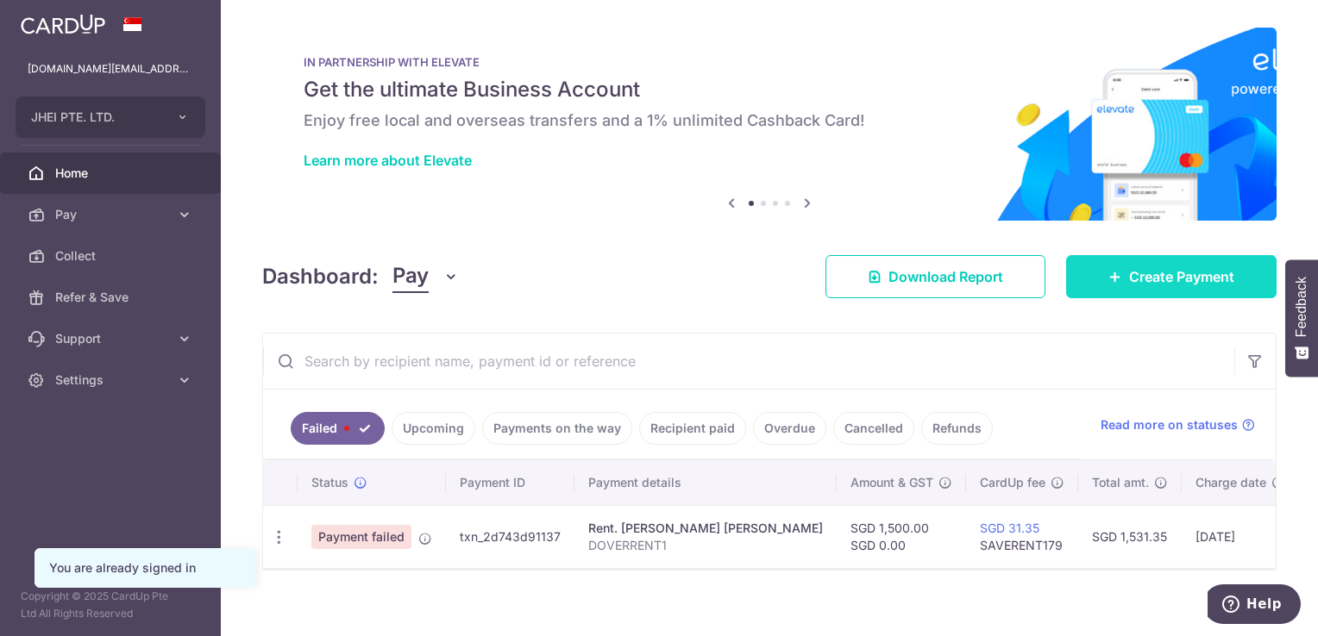
click at [1129, 276] on span "Create Payment" at bounding box center [1181, 276] width 105 height 21
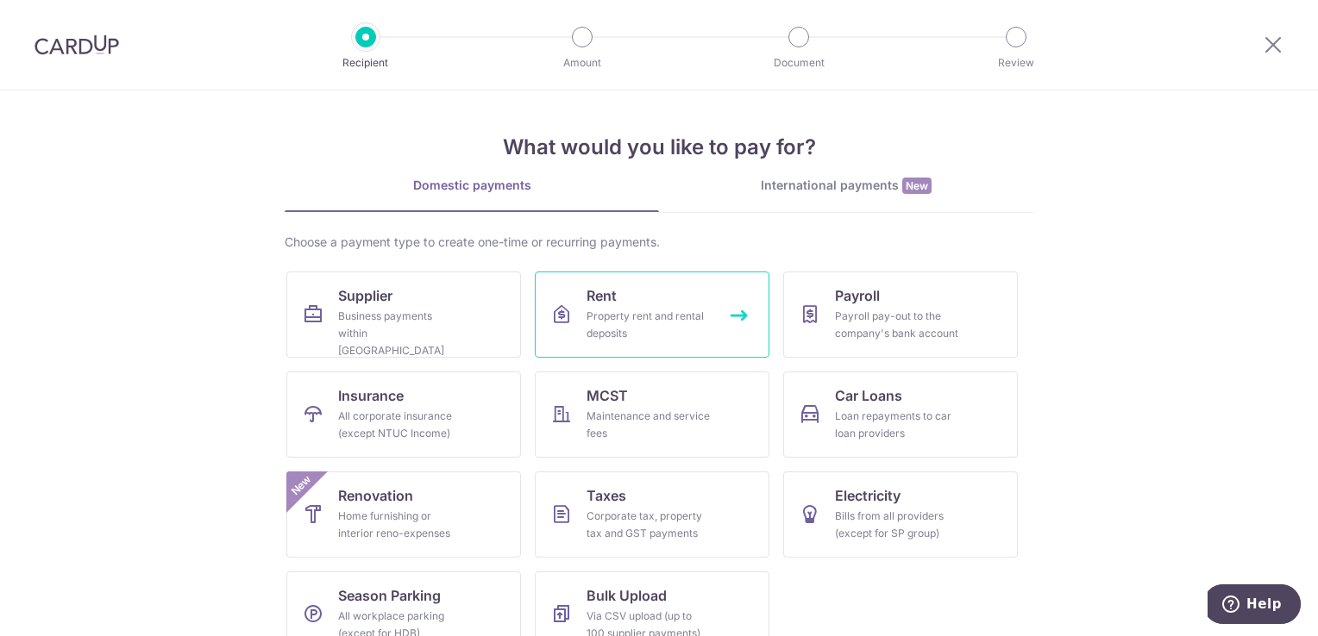
click at [695, 314] on div "Property rent and rental deposits" at bounding box center [648, 325] width 124 height 34
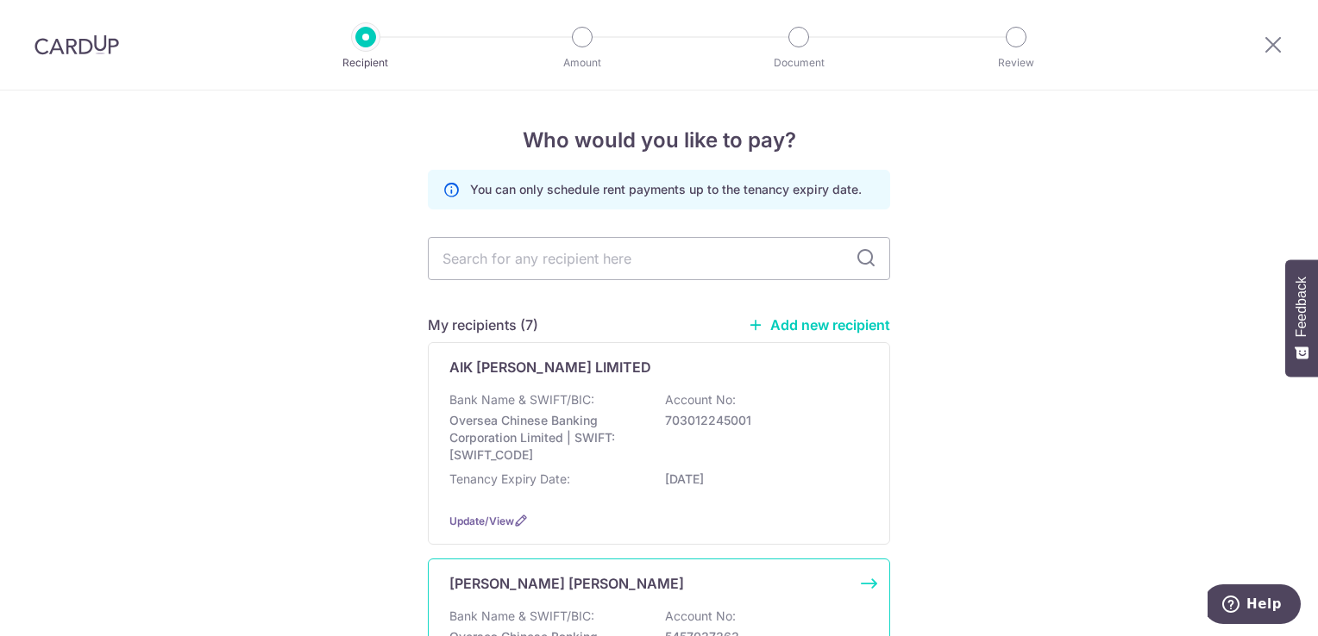
click at [552, 581] on p "[PERSON_NAME] [PERSON_NAME]" at bounding box center [566, 583] width 235 height 21
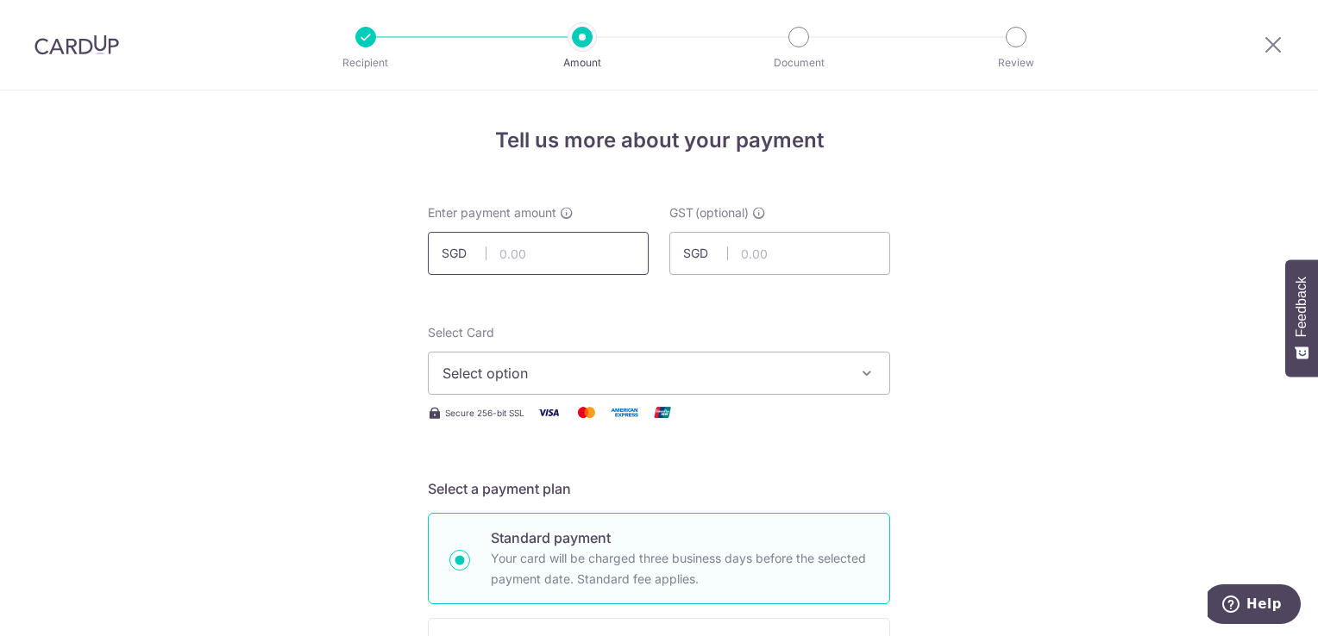
click at [572, 262] on input "text" at bounding box center [538, 253] width 221 height 43
type input "1,150.00"
click at [665, 377] on span "Select option" at bounding box center [643, 373] width 402 height 21
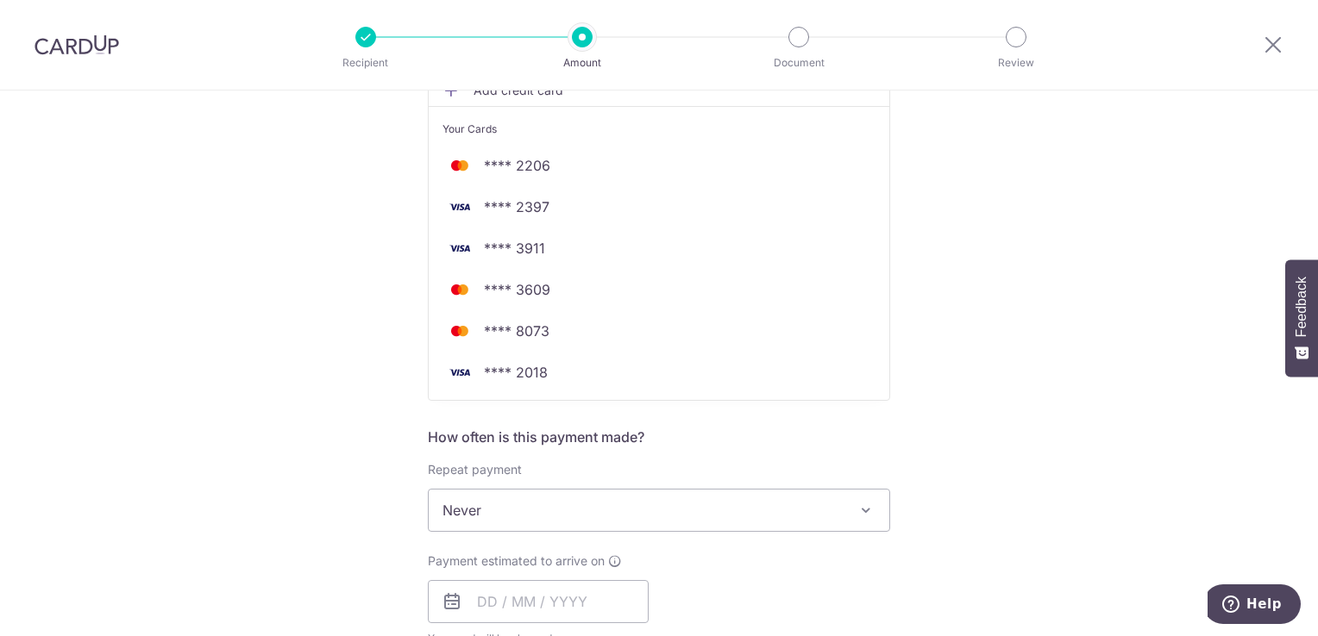
scroll to position [342, 0]
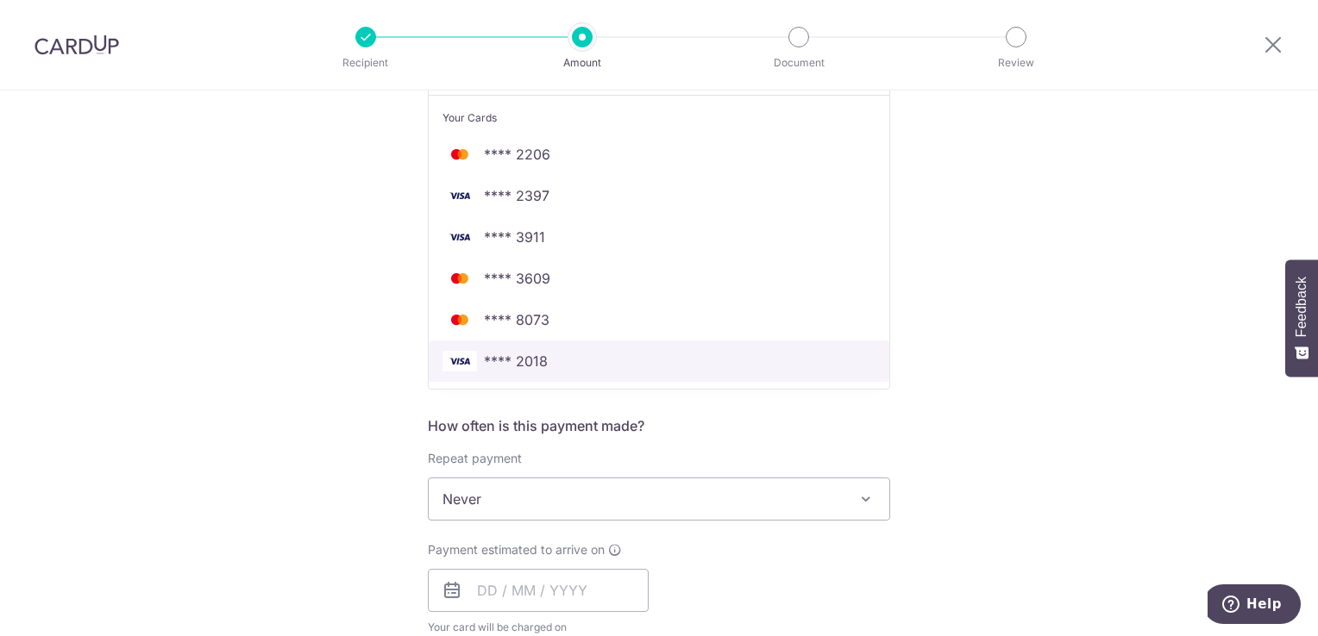
click at [788, 360] on span "**** 2018" at bounding box center [658, 361] width 433 height 21
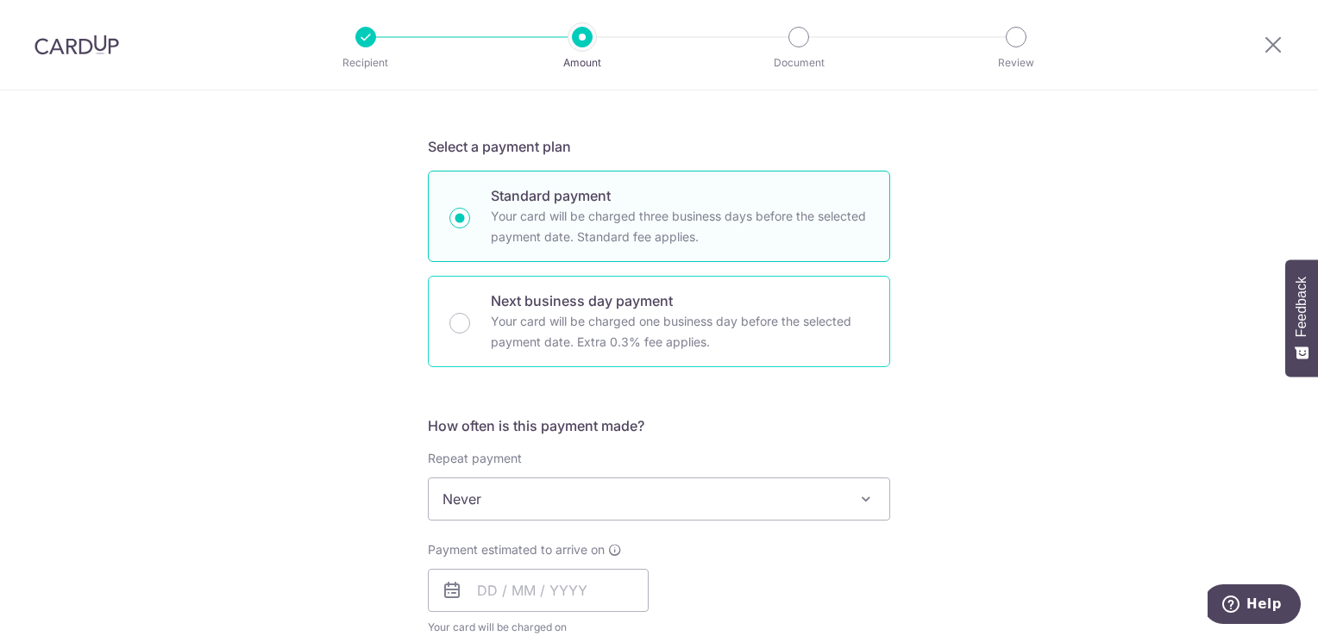
click at [473, 326] on div "Next business day payment Your card will be charged one business day before the…" at bounding box center [659, 321] width 462 height 91
radio input "false"
radio input "true"
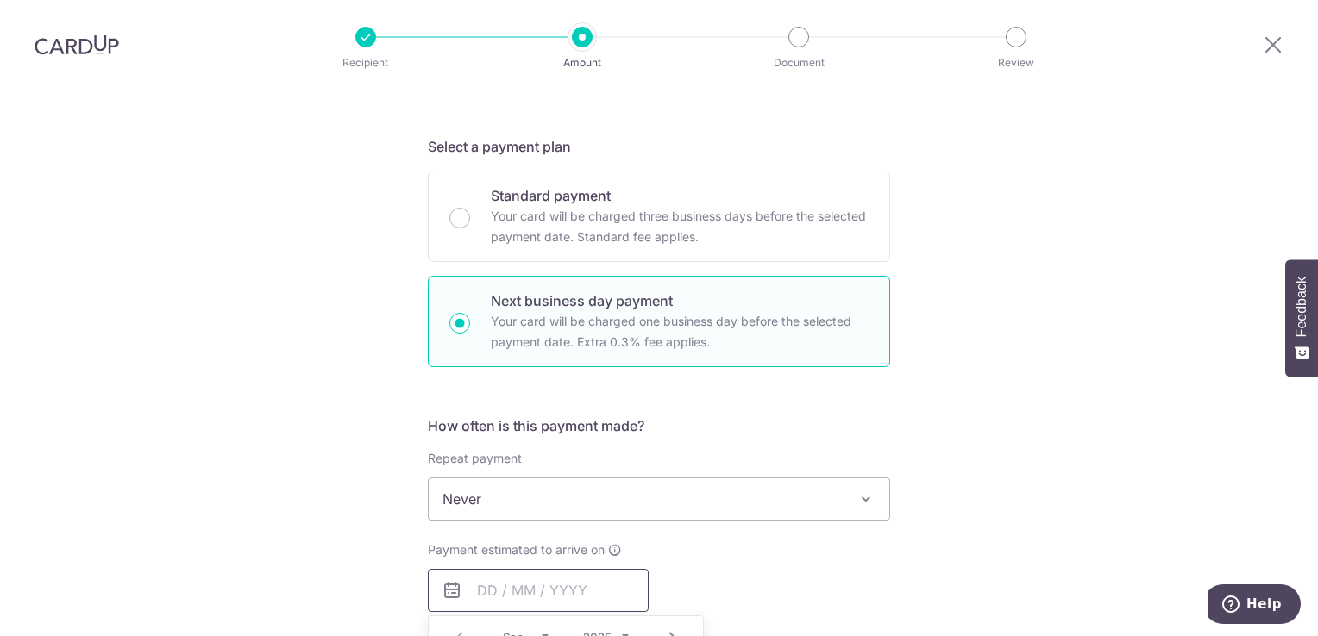
click at [483, 582] on input "text" at bounding box center [538, 590] width 221 height 43
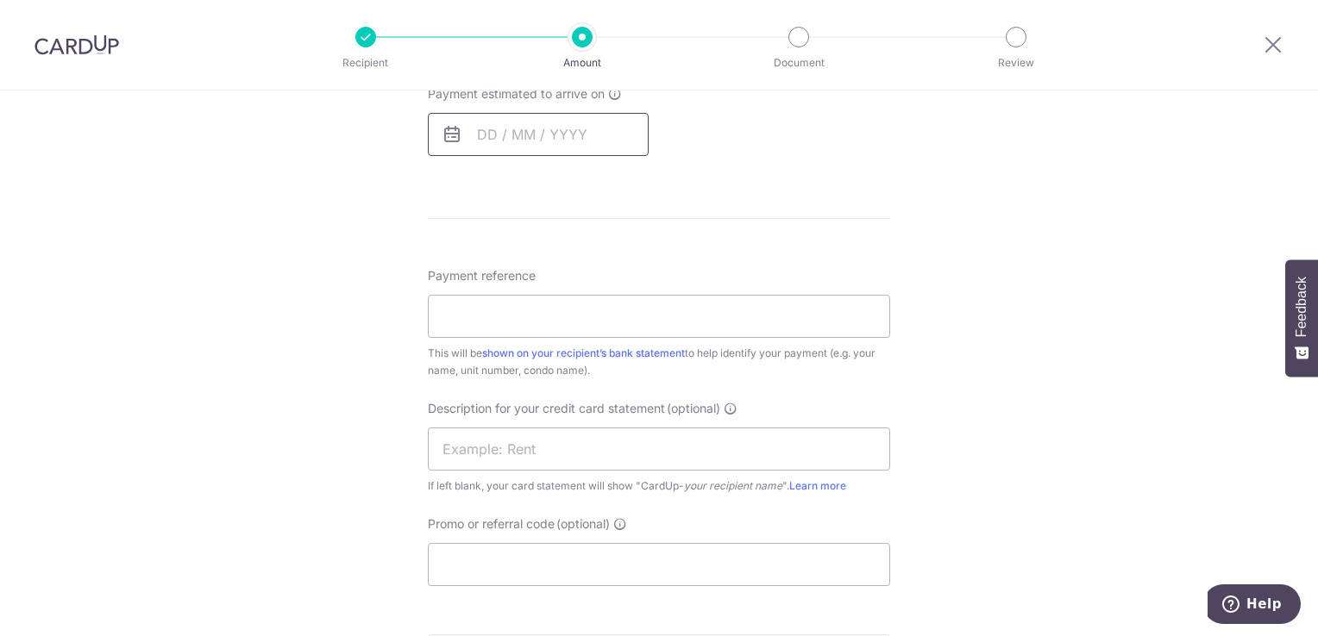
scroll to position [797, 0]
click at [446, 129] on icon at bounding box center [452, 136] width 21 height 21
click at [473, 140] on input "text" at bounding box center [538, 136] width 221 height 43
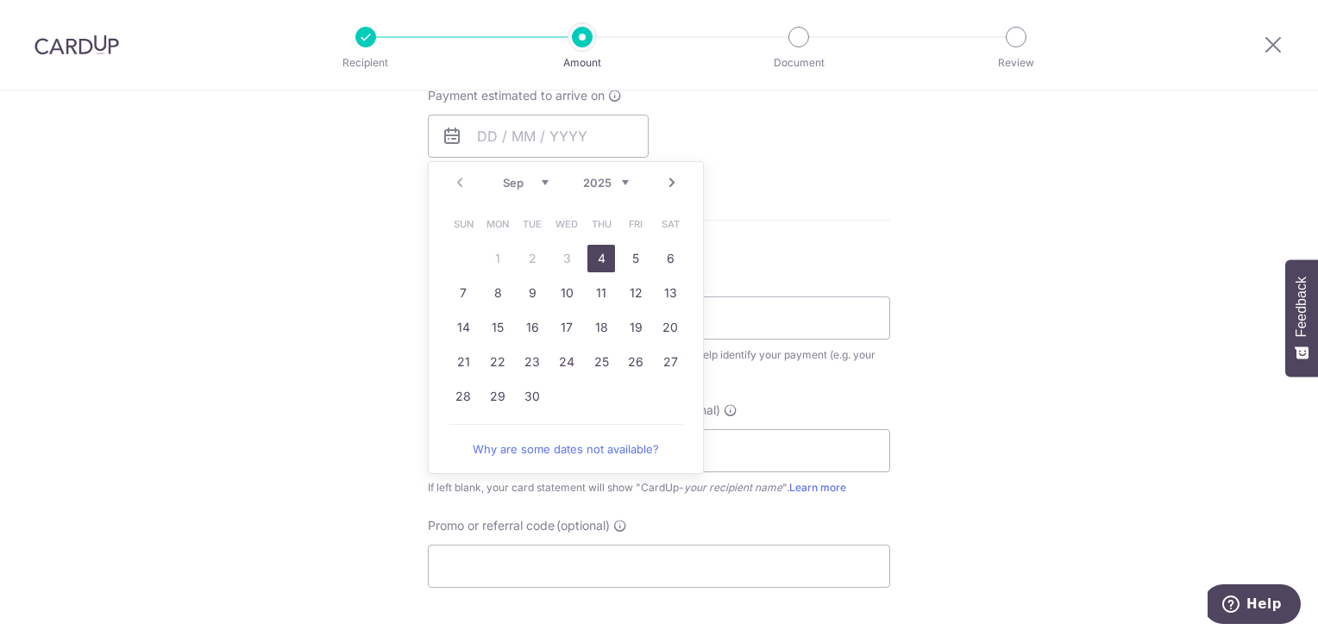
click at [596, 257] on link "4" at bounding box center [601, 259] width 28 height 28
type input "04/09/2025"
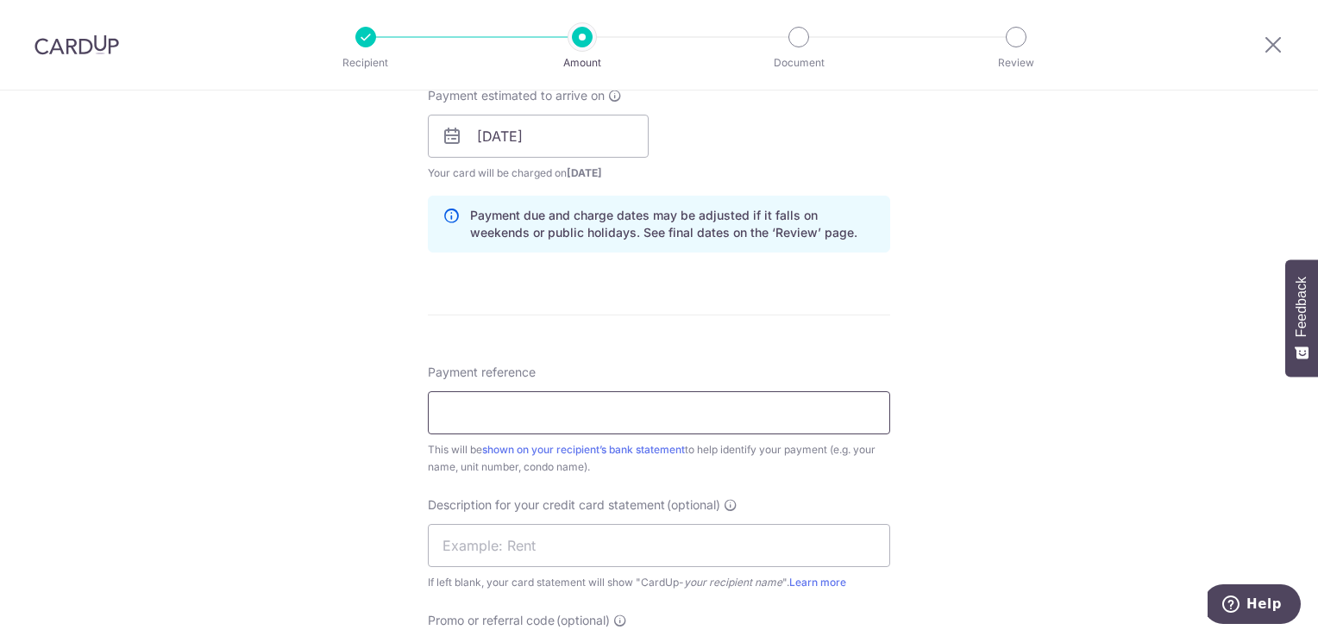
click at [542, 415] on input "Payment reference" at bounding box center [659, 412] width 462 height 43
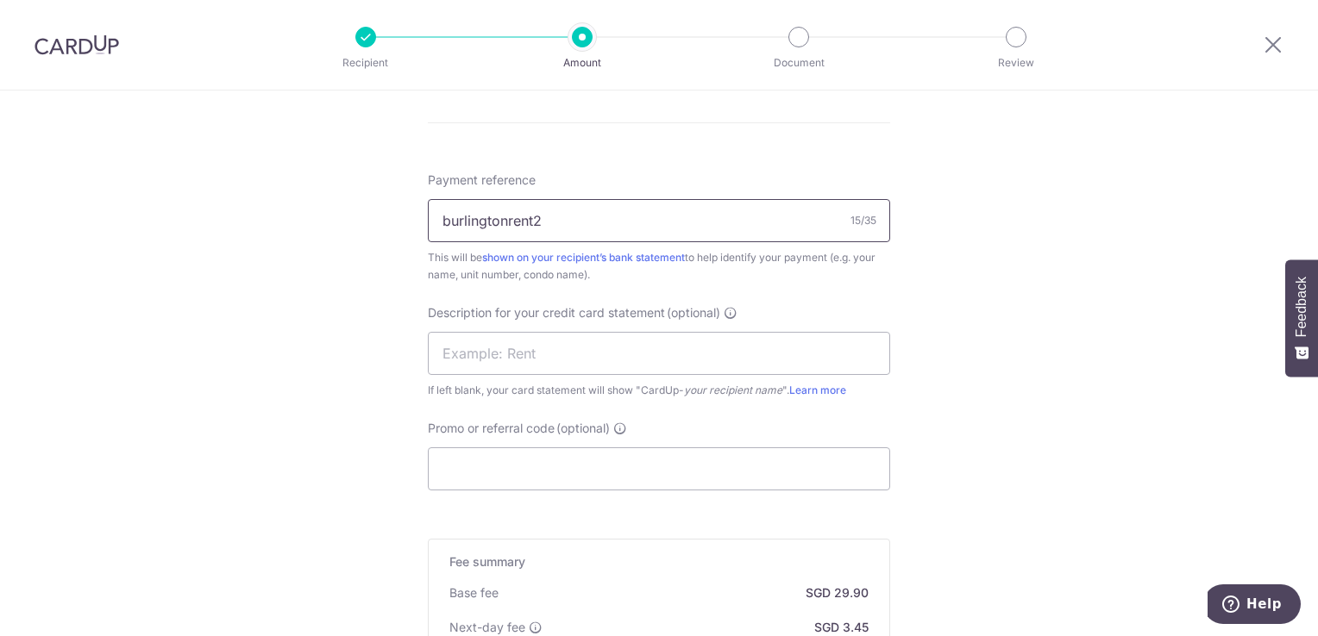
scroll to position [997, 0]
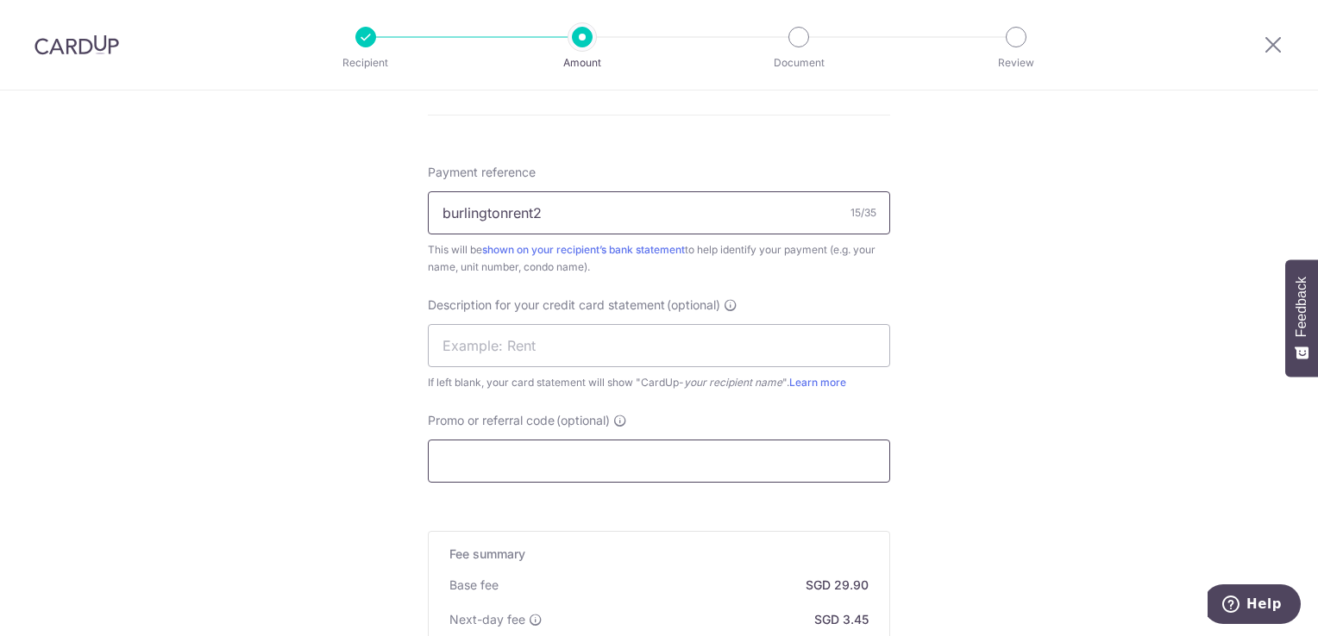
type input "burlingtonrent2"
click at [835, 466] on input "Promo or referral code (optional)" at bounding box center [659, 461] width 462 height 43
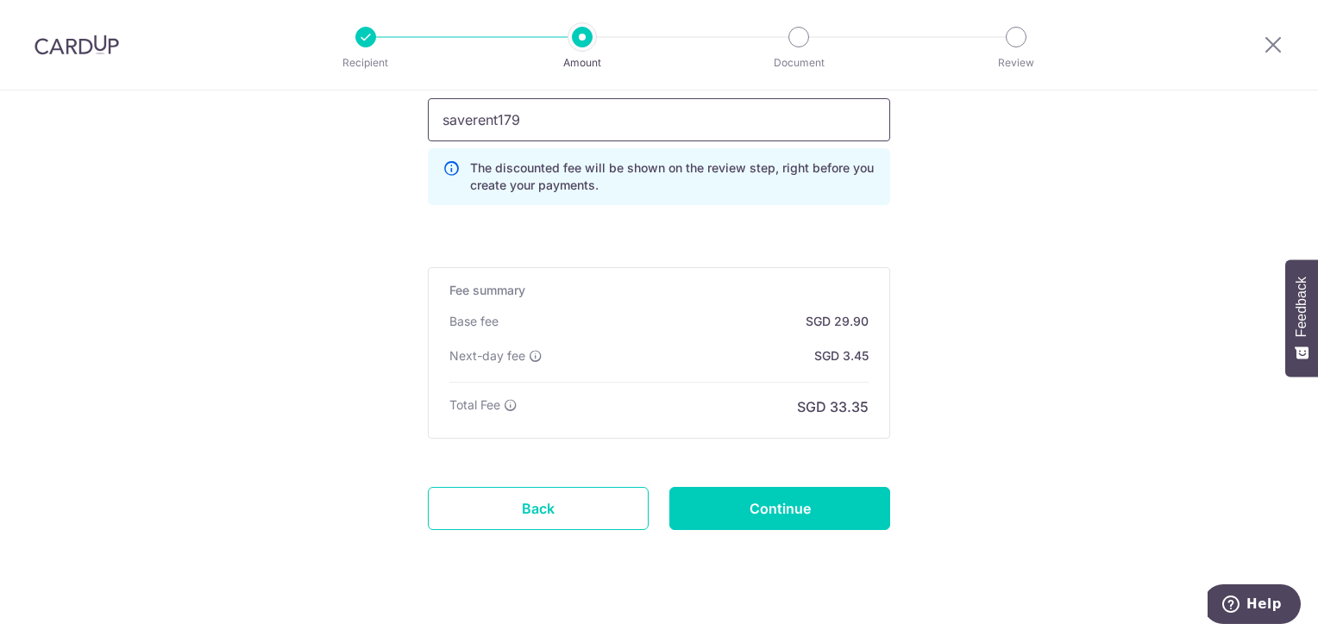
scroll to position [1344, 0]
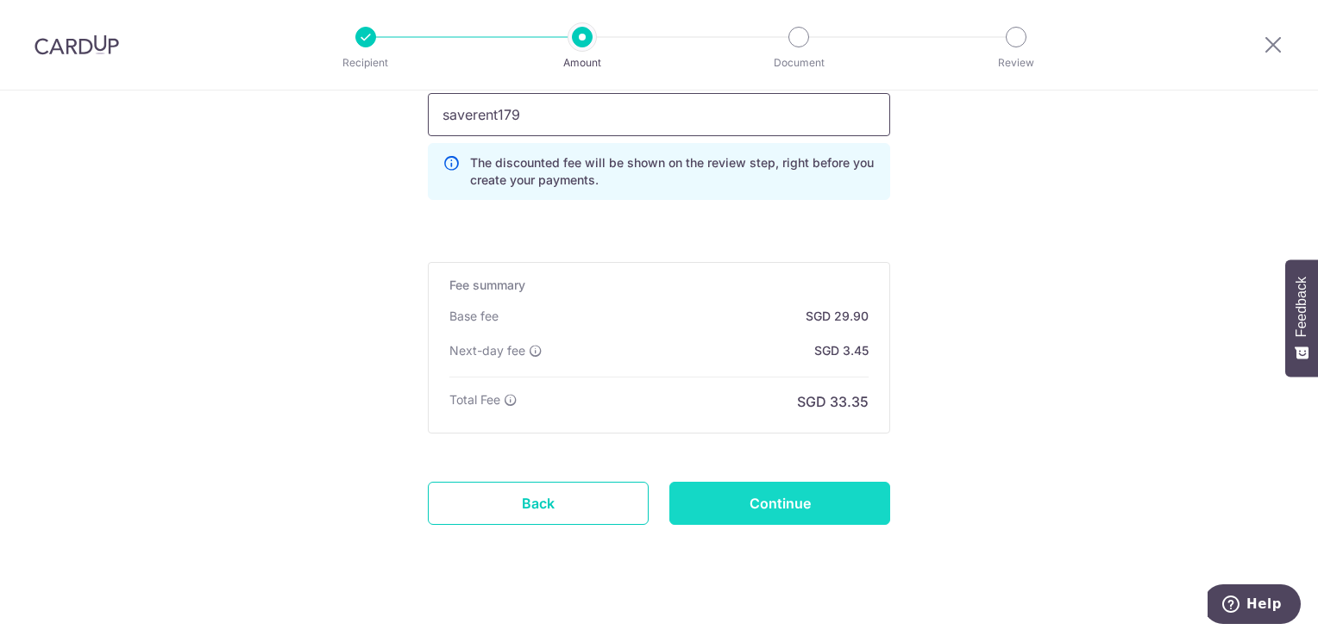
type input "saverent179"
click at [770, 498] on input "Continue" at bounding box center [779, 503] width 221 height 43
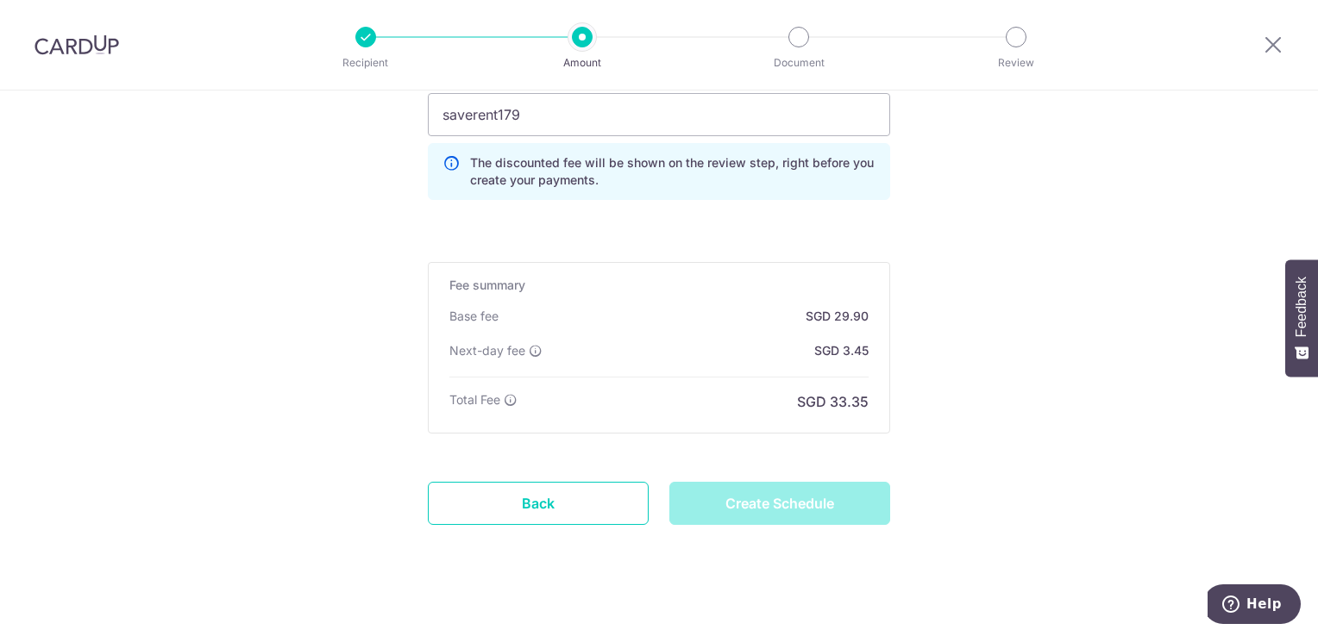
type input "Create Schedule"
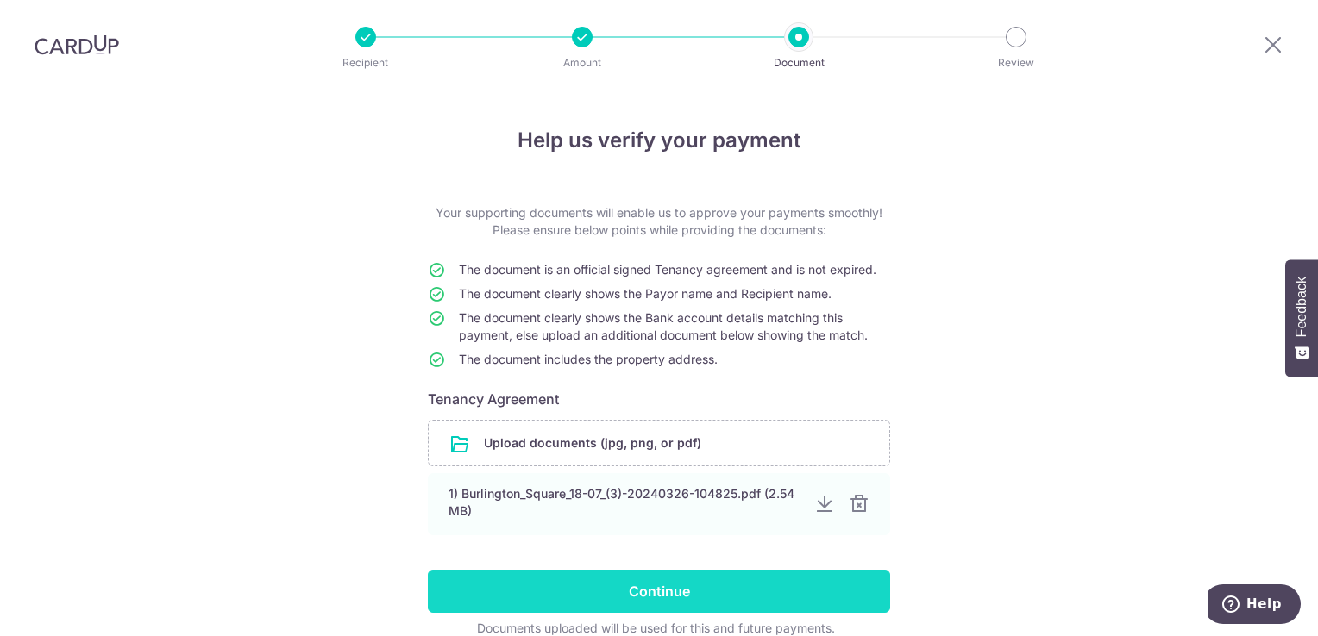
click at [769, 592] on input "Continue" at bounding box center [659, 591] width 462 height 43
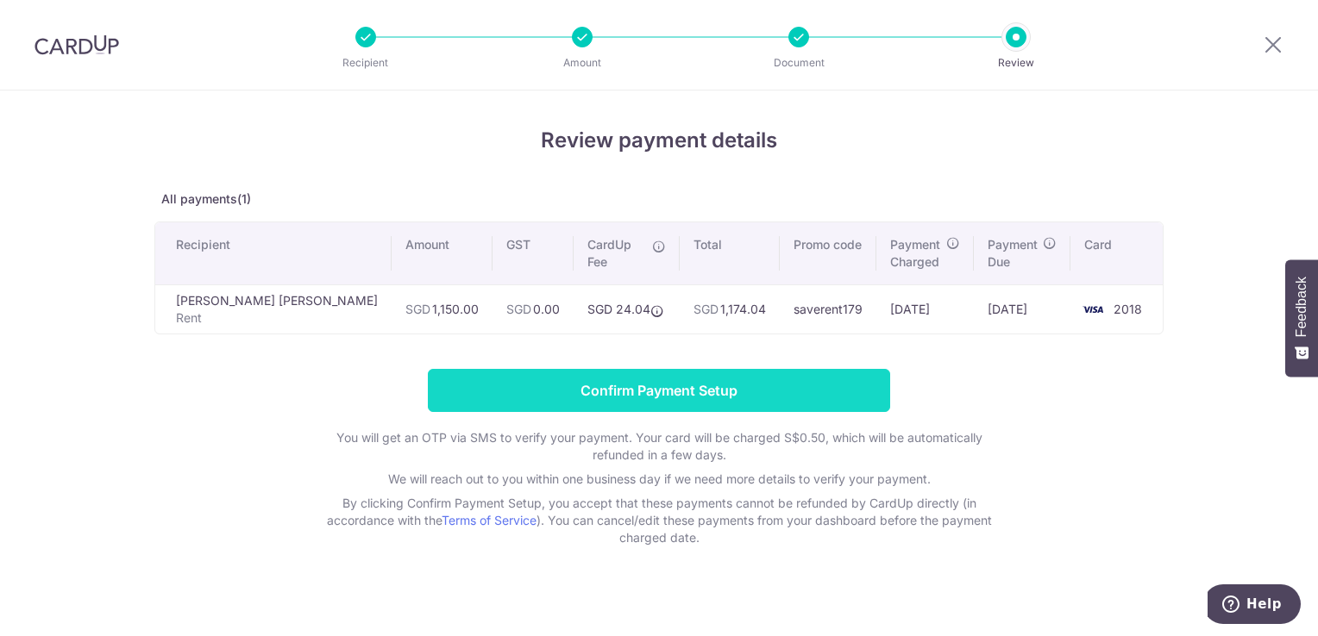
click at [662, 384] on input "Confirm Payment Setup" at bounding box center [659, 390] width 462 height 43
